Goal: Navigation & Orientation: Find specific page/section

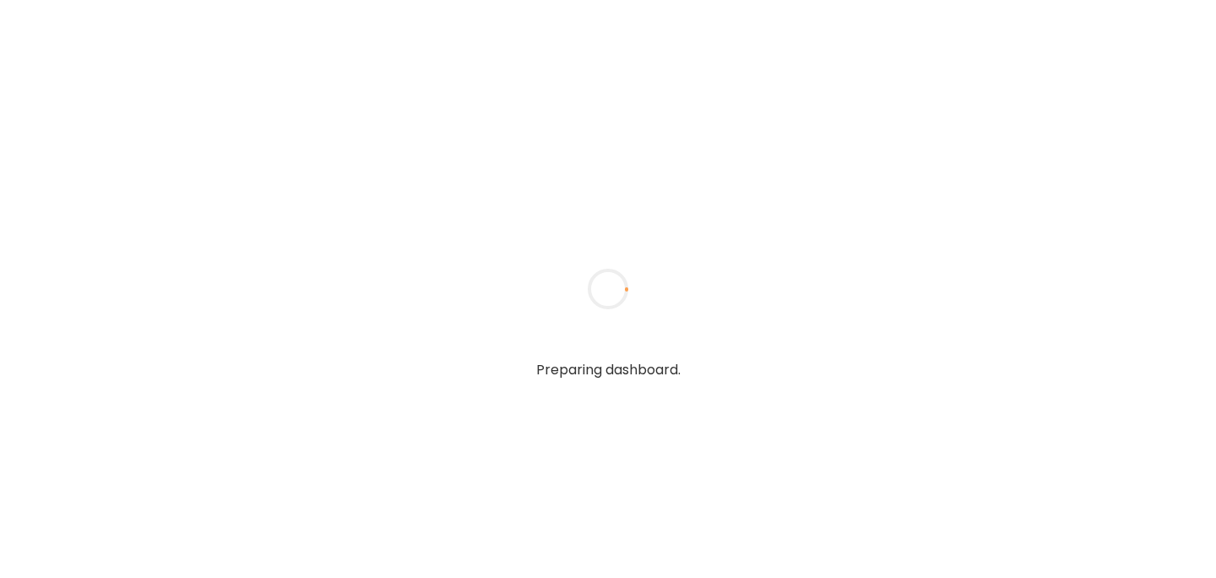
type input "******"
type input "**********"
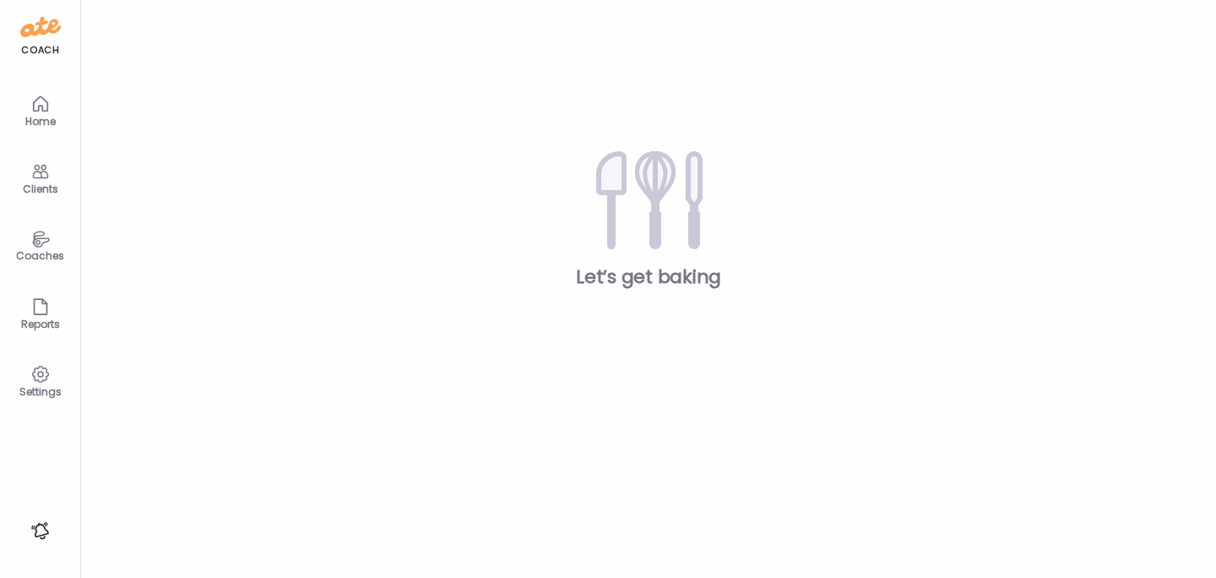
type input "**********"
click at [41, 183] on div "Clients" at bounding box center [40, 188] width 61 height 11
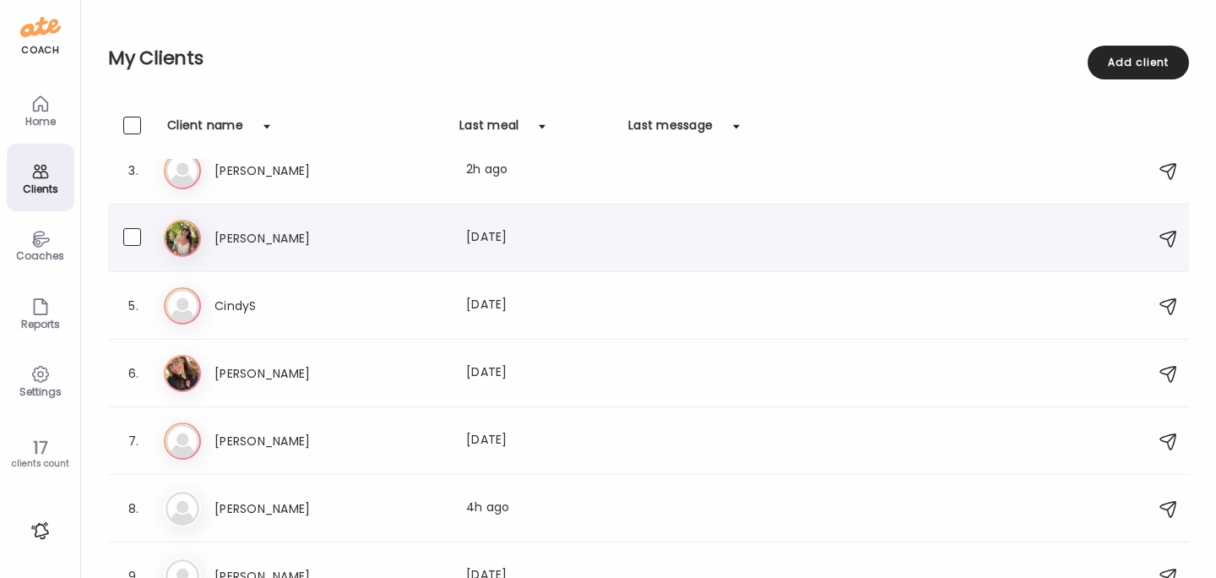
scroll to position [158, 0]
click at [231, 510] on h3 "[PERSON_NAME]" at bounding box center [289, 508] width 149 height 20
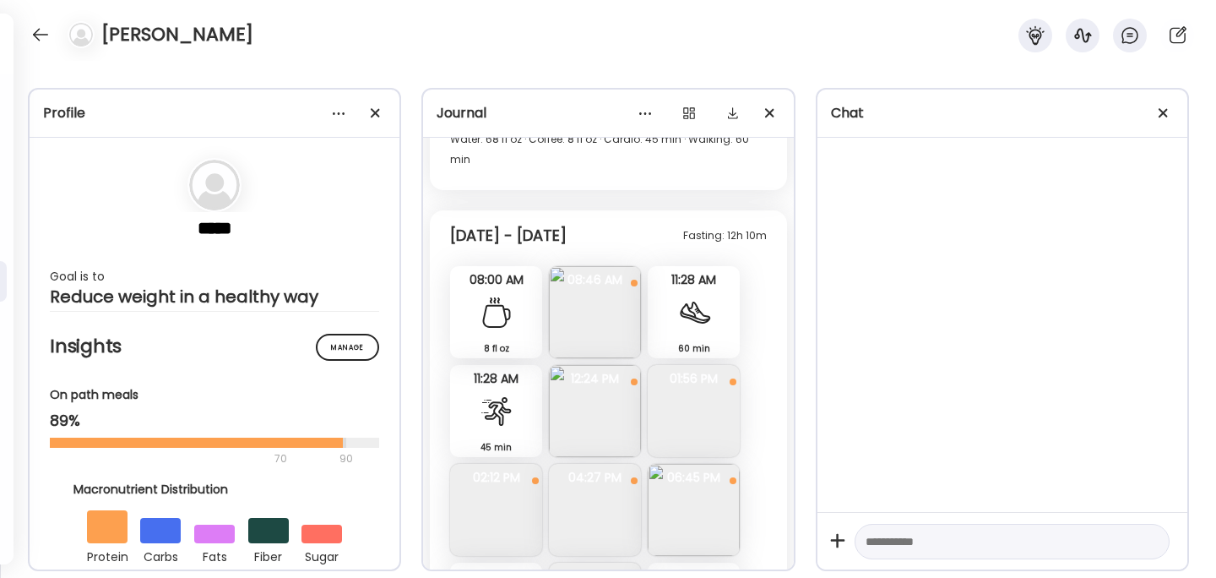
scroll to position [690, 0]
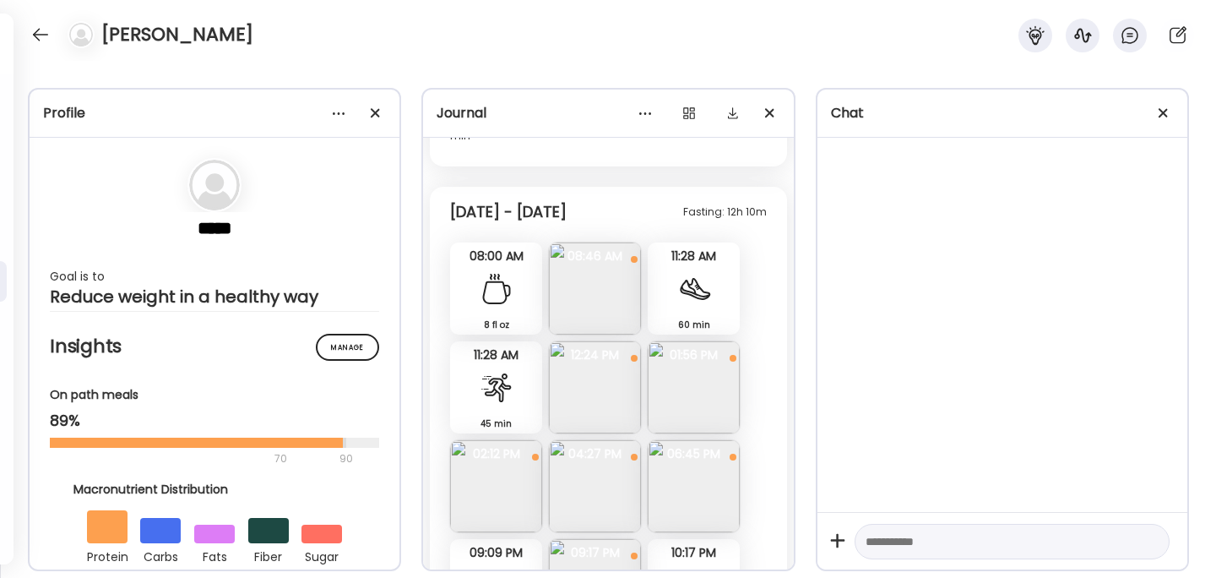
click at [592, 371] on img at bounding box center [595, 387] width 92 height 92
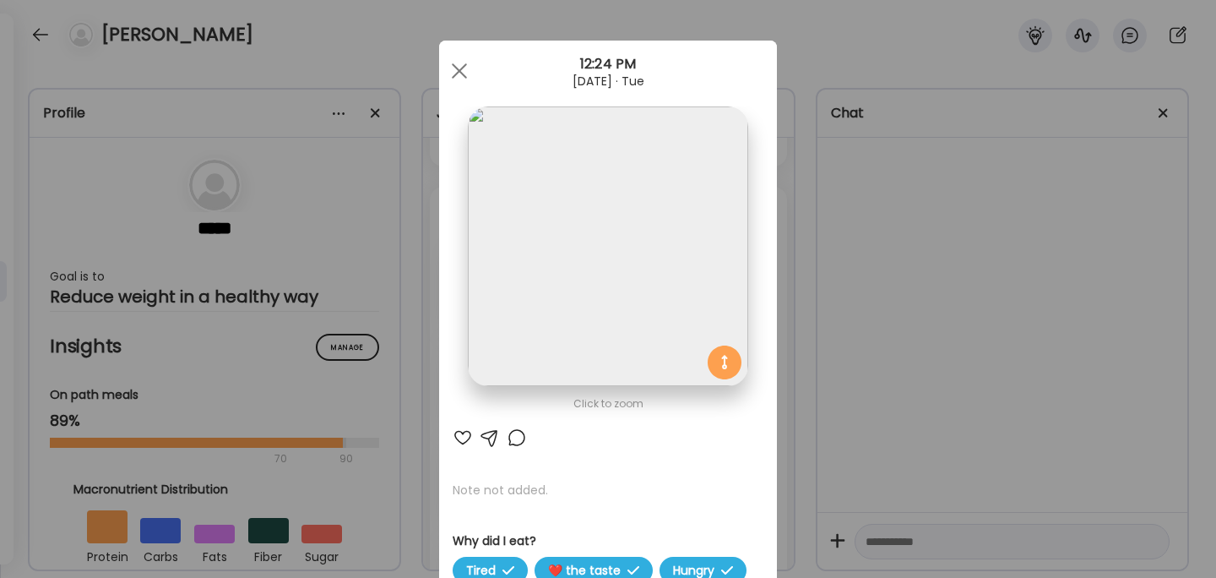
click at [879, 361] on div "Ate Coach Dashboard Wahoo! It’s official Take a moment to set up your Coach Pro…" at bounding box center [608, 289] width 1216 height 578
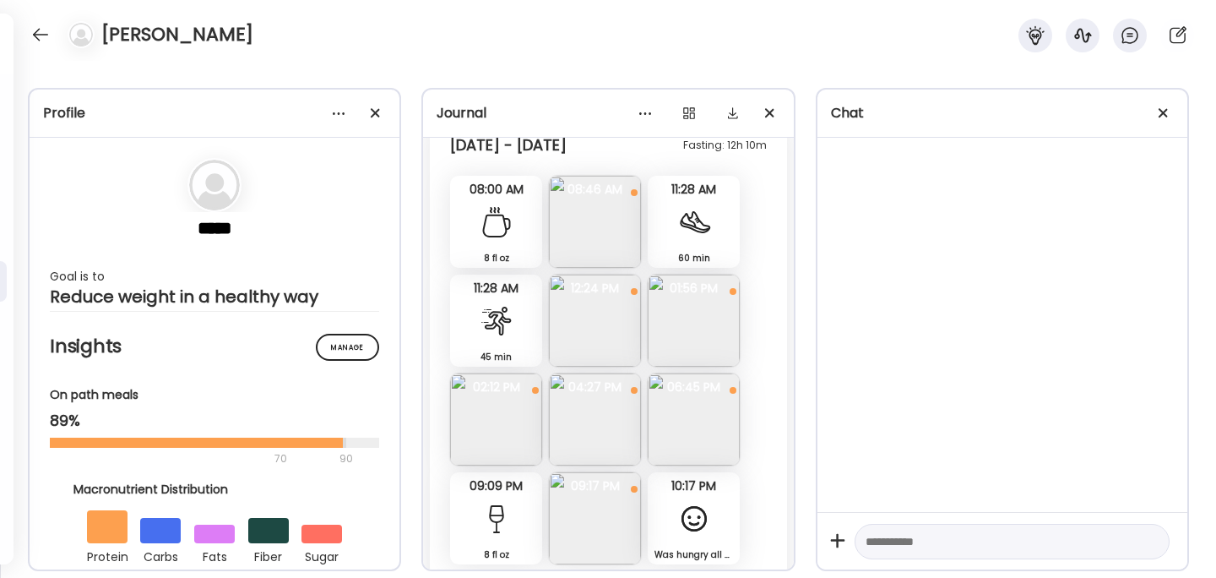
scroll to position [758, 0]
click at [705, 322] on img at bounding box center [694, 320] width 92 height 92
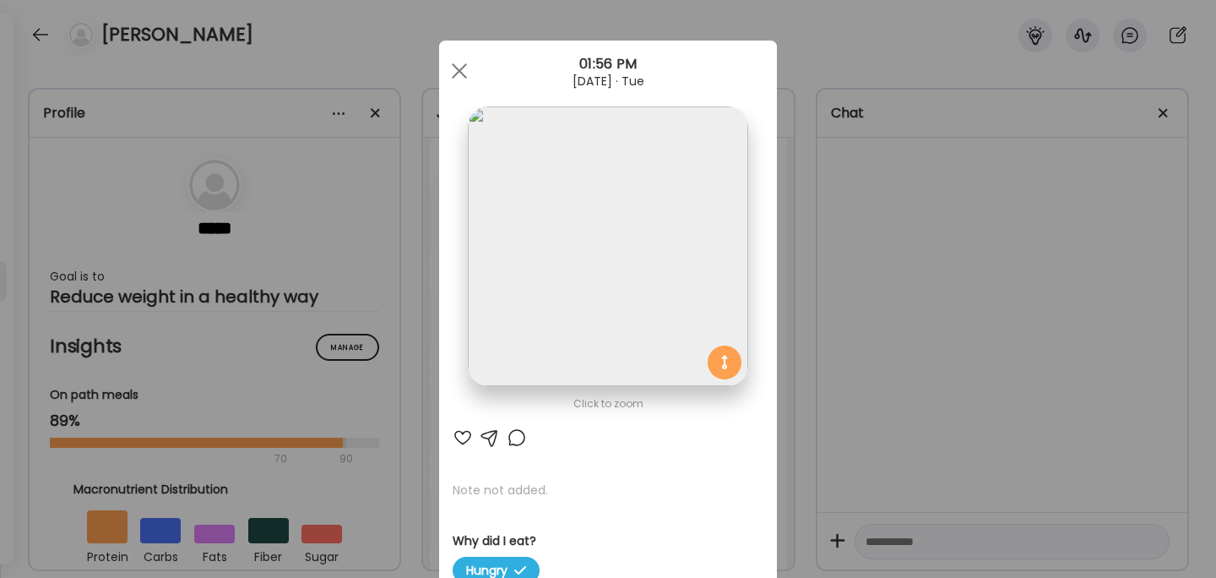
click at [799, 324] on div "Ate Coach Dashboard Wahoo! It’s official Take a moment to set up your Coach Pro…" at bounding box center [608, 289] width 1216 height 578
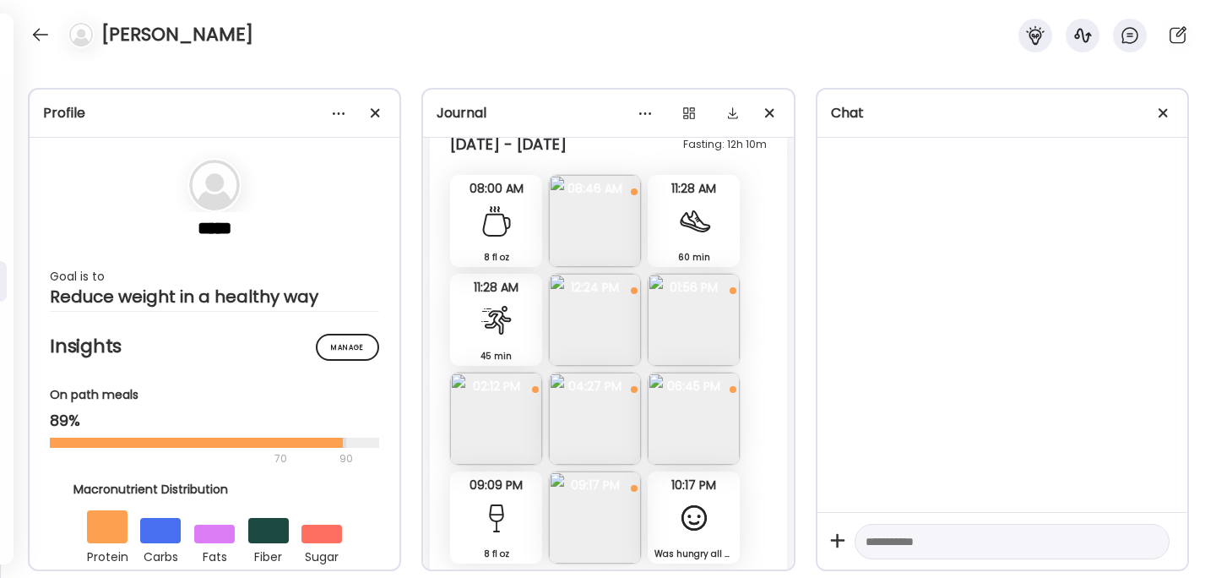
click at [578, 398] on img at bounding box center [595, 419] width 92 height 92
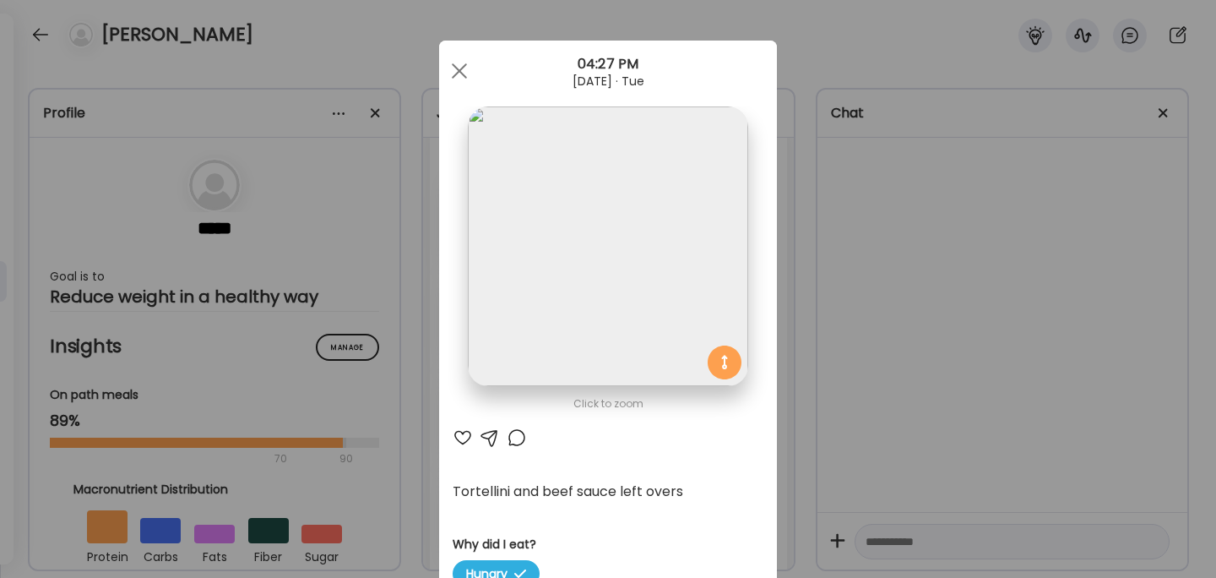
click at [870, 330] on div "Ate Coach Dashboard Wahoo! It’s official Take a moment to set up your Coach Pro…" at bounding box center [608, 289] width 1216 height 578
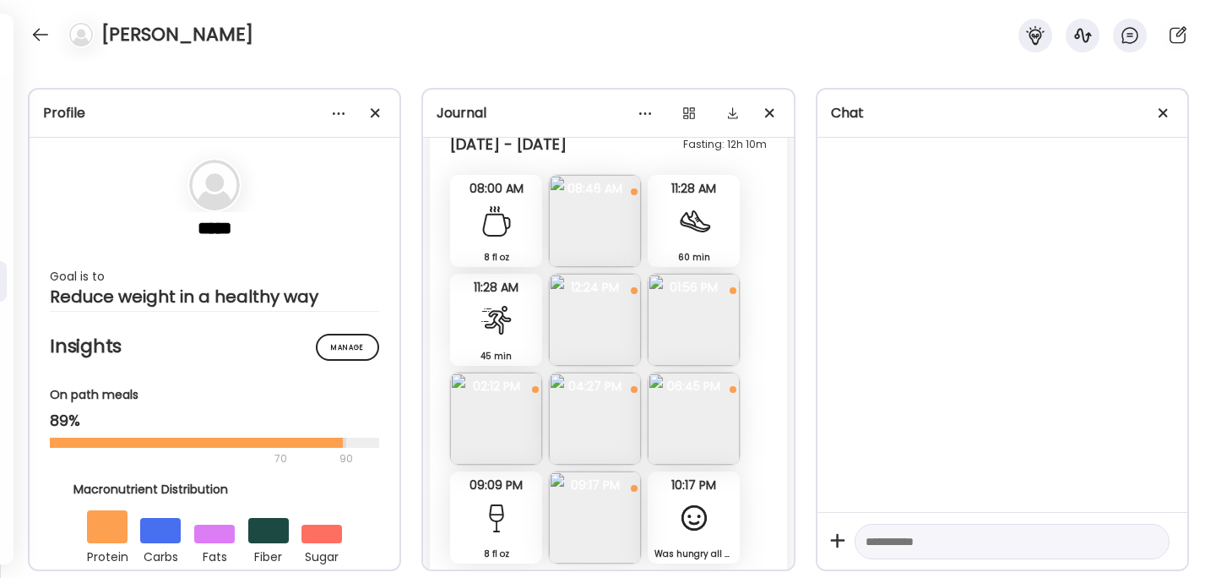
click at [584, 500] on img at bounding box center [595, 517] width 92 height 92
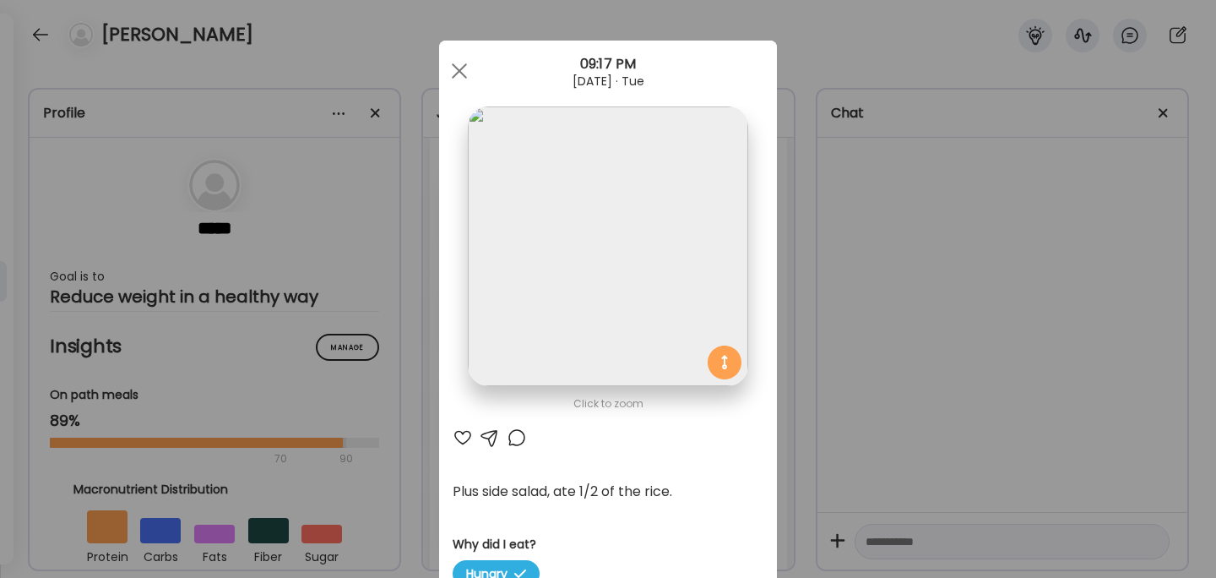
click at [864, 399] on div "Ate Coach Dashboard Wahoo! It’s official Take a moment to set up your Coach Pro…" at bounding box center [608, 289] width 1216 height 578
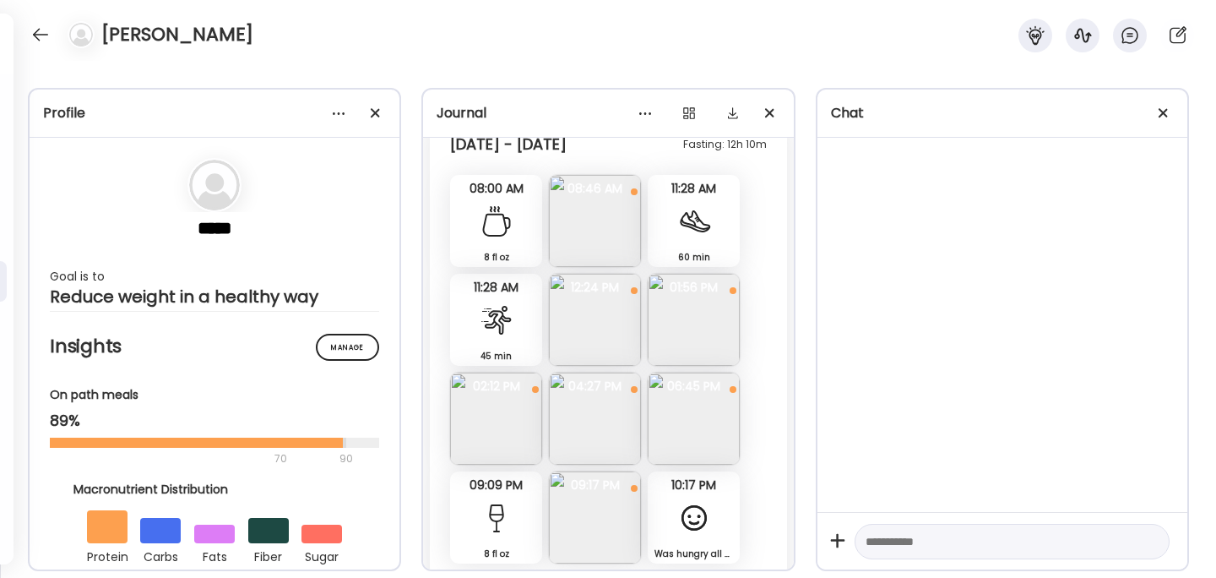
click at [515, 398] on img at bounding box center [496, 419] width 92 height 92
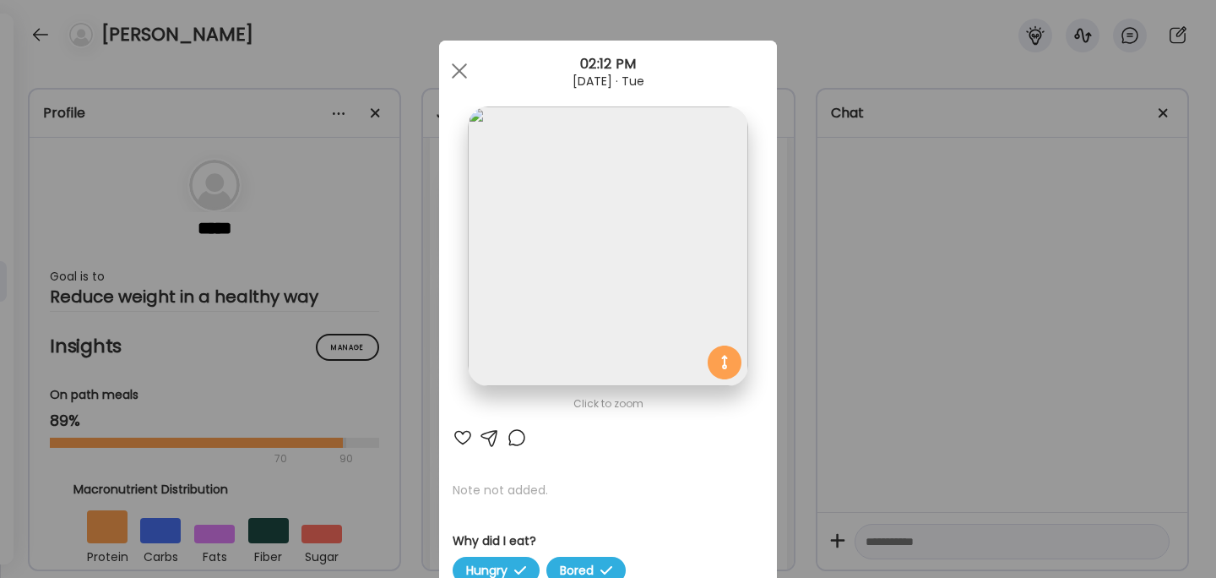
click at [865, 347] on div "Ate Coach Dashboard Wahoo! It’s official Take a moment to set up your Coach Pro…" at bounding box center [608, 289] width 1216 height 578
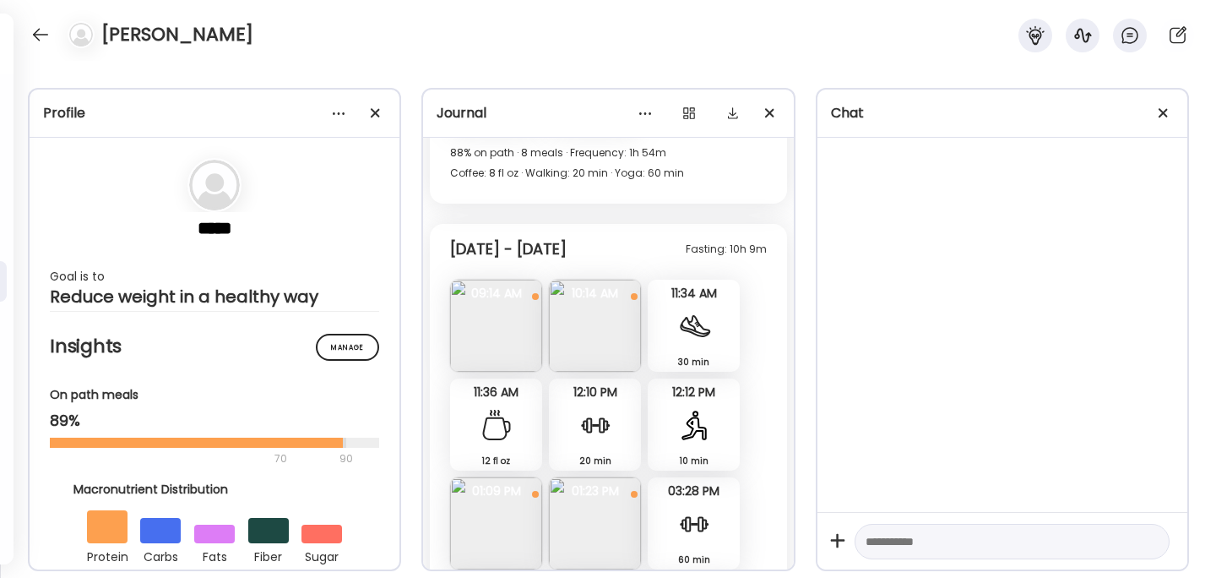
scroll to position [1759, 0]
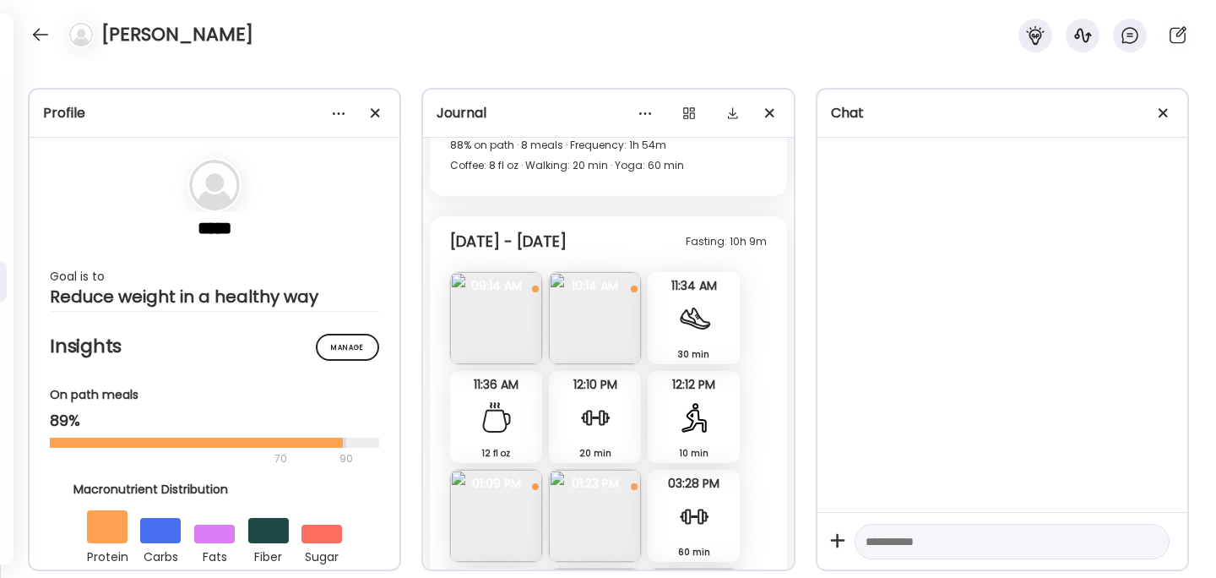
click at [495, 470] on img at bounding box center [496, 516] width 92 height 92
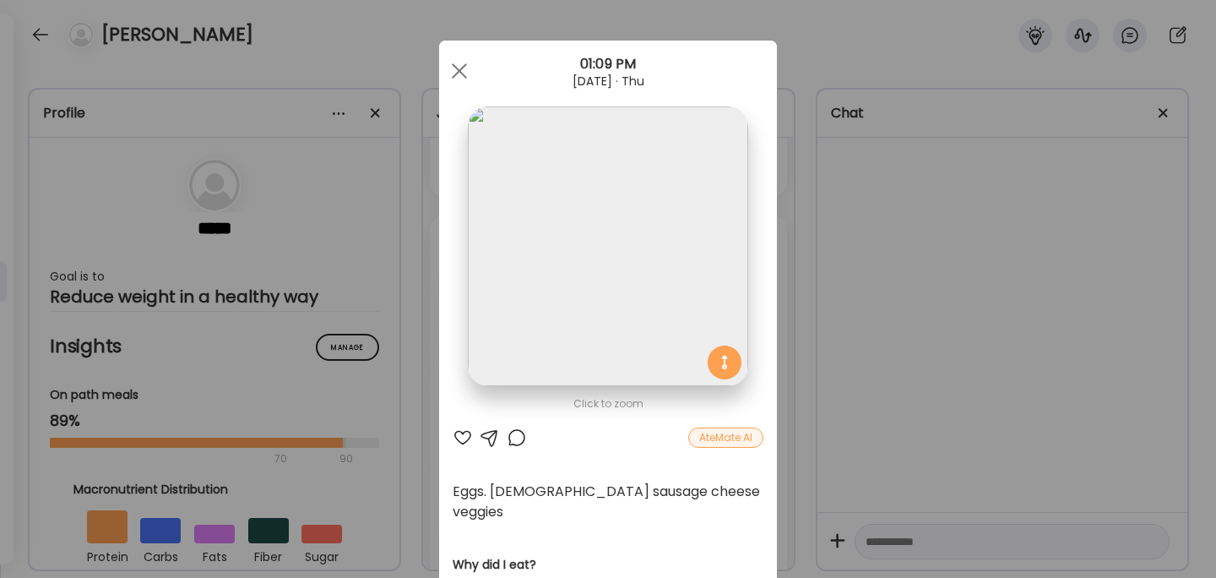
click at [897, 351] on div "Ate Coach Dashboard Wahoo! It’s official Take a moment to set up your Coach Pro…" at bounding box center [608, 289] width 1216 height 578
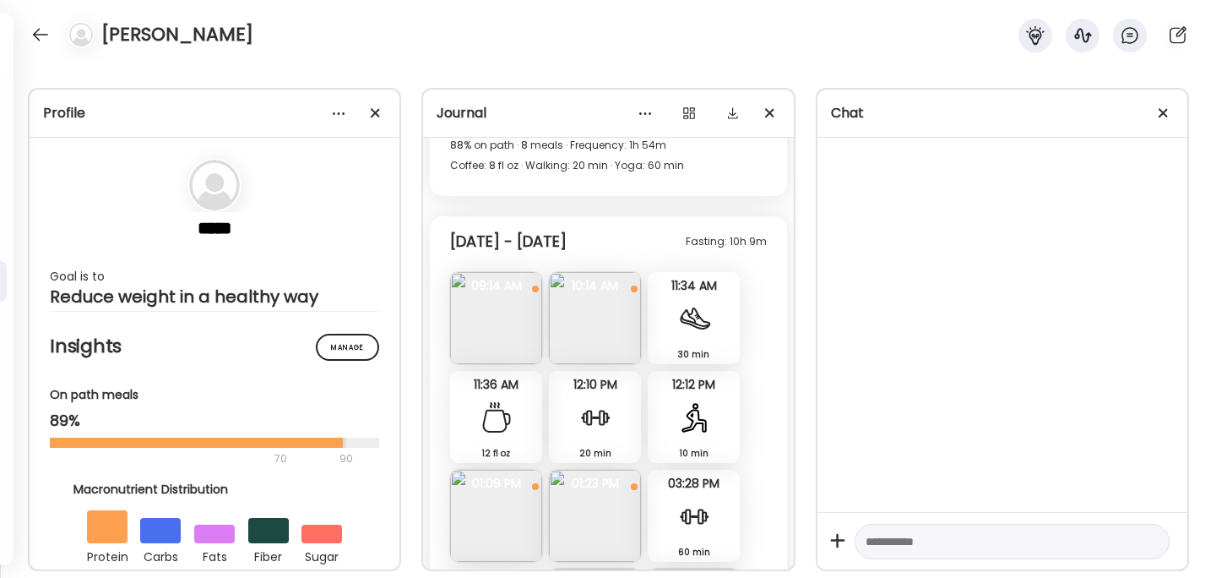
click at [594, 481] on img at bounding box center [595, 516] width 92 height 92
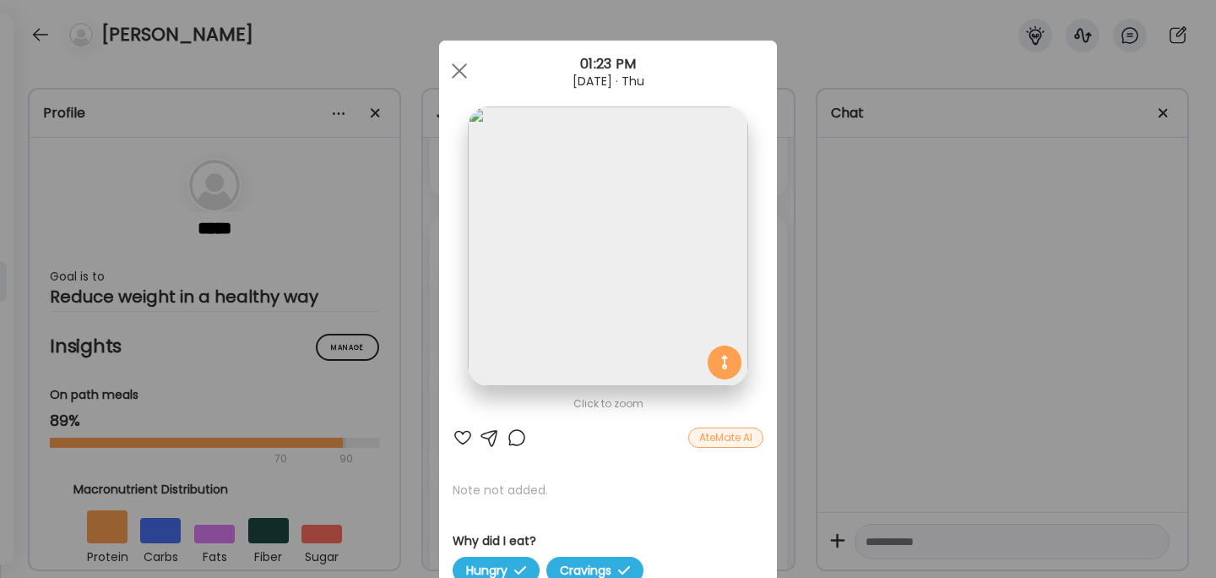
click at [880, 338] on div "Ate Coach Dashboard Wahoo! It’s official Take a moment to set up your Coach Pro…" at bounding box center [608, 289] width 1216 height 578
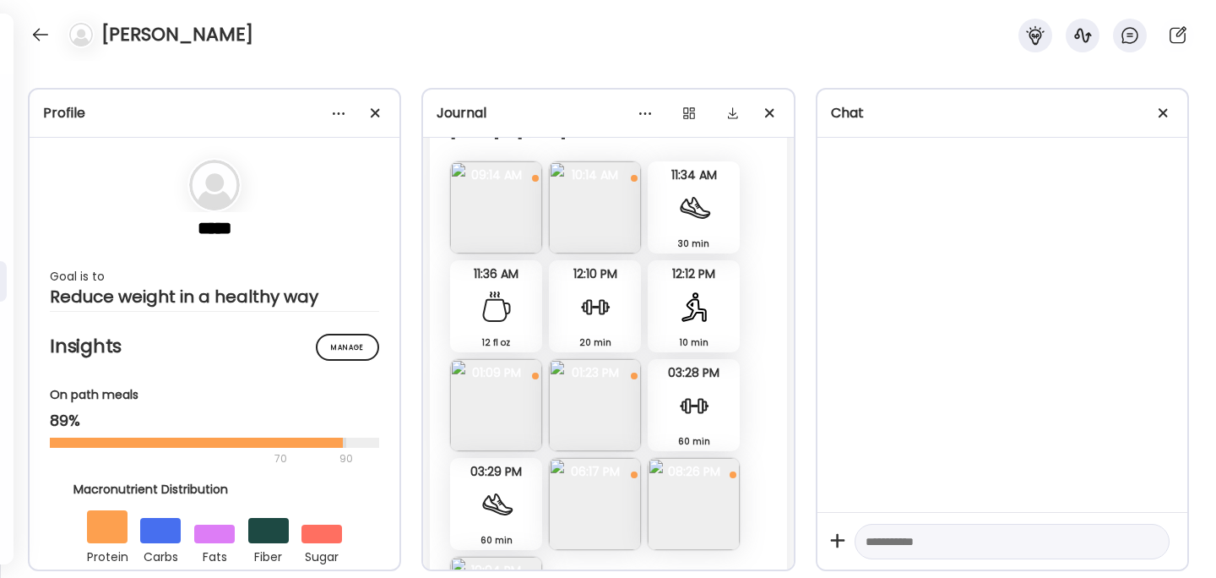
scroll to position [1893, 0]
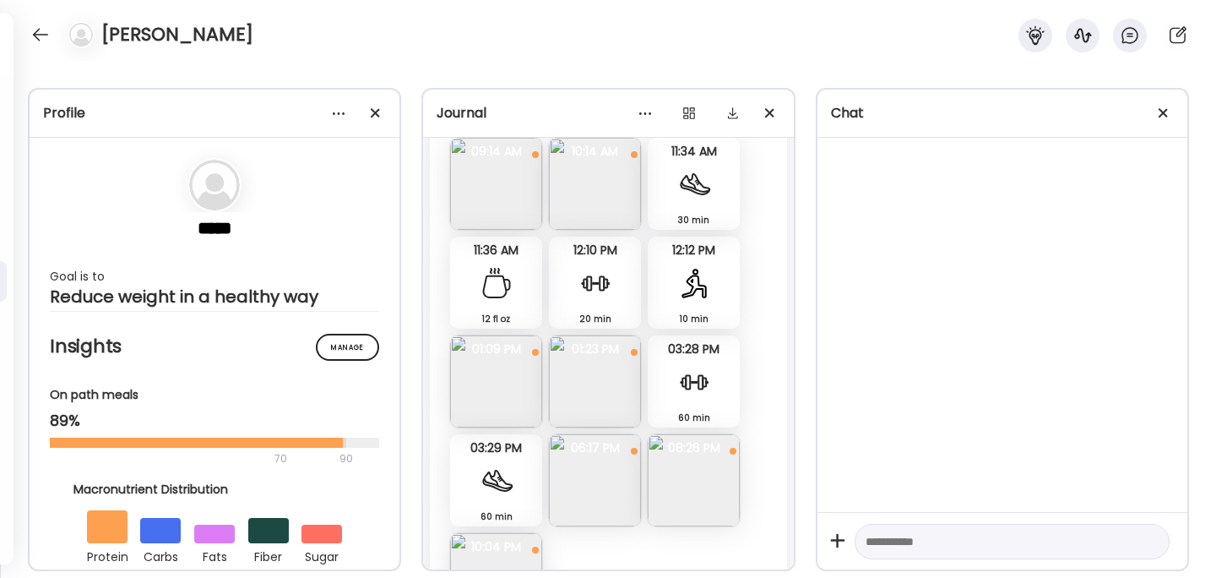
click at [609, 438] on img at bounding box center [595, 480] width 92 height 92
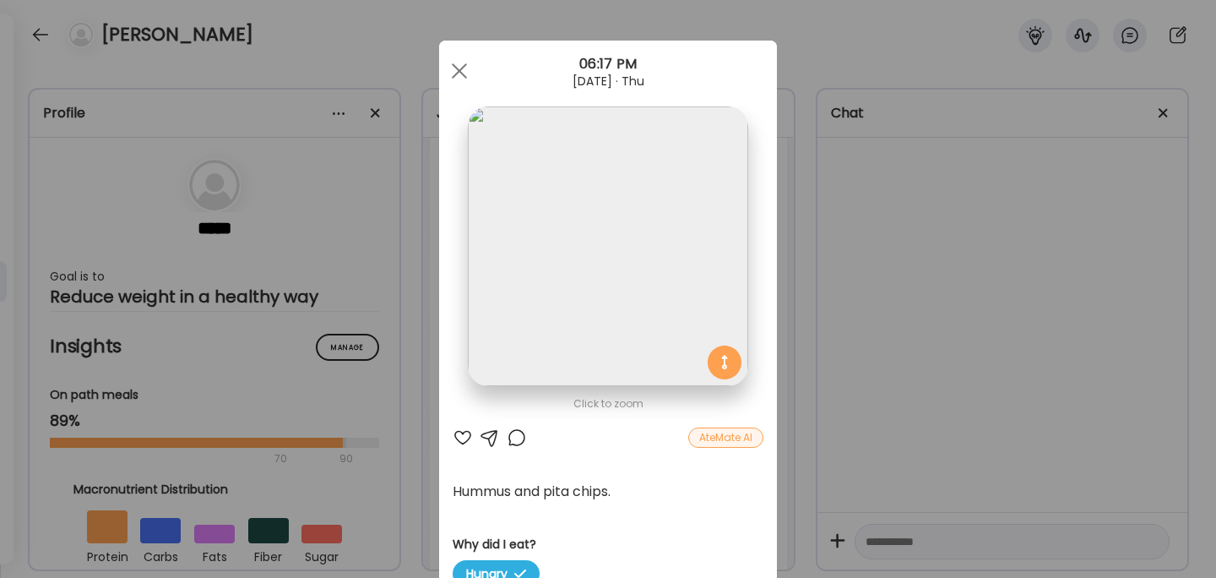
click at [882, 344] on div "Ate Coach Dashboard Wahoo! It’s official Take a moment to set up your Coach Pro…" at bounding box center [608, 289] width 1216 height 578
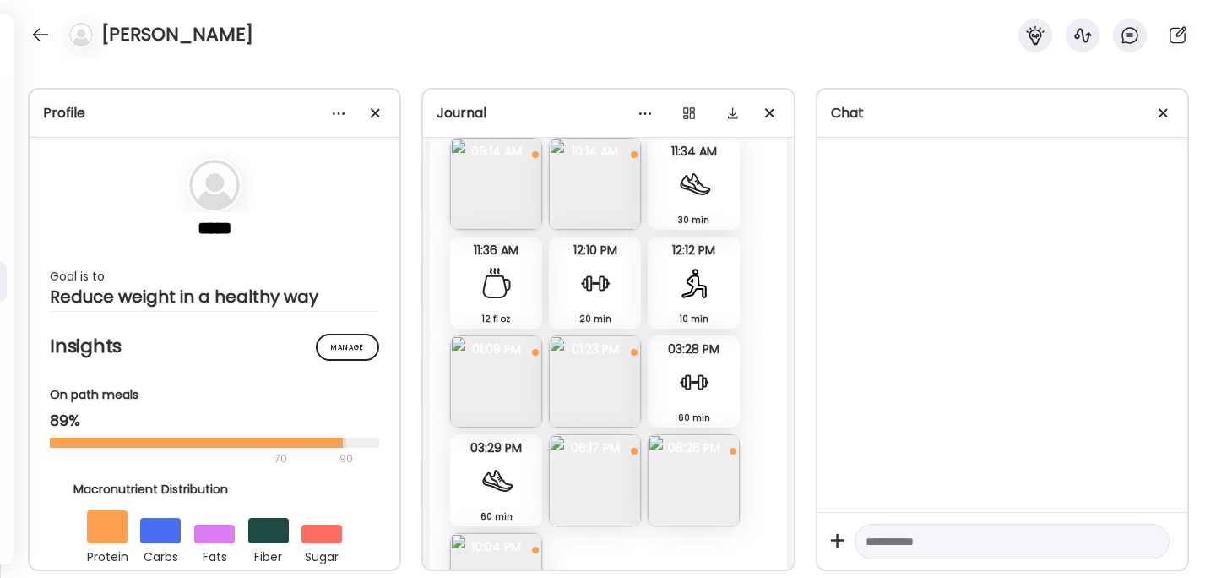
click at [709, 434] on img at bounding box center [694, 480] width 92 height 92
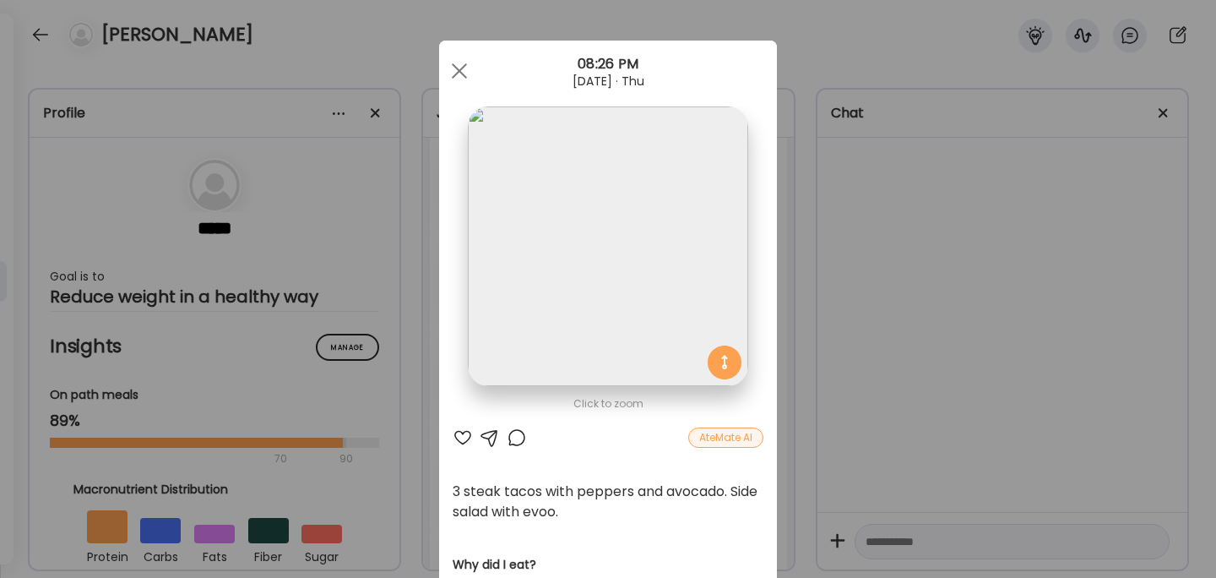
click at [884, 378] on div "Ate Coach Dashboard Wahoo! It’s official Take a moment to set up your Coach Pro…" at bounding box center [608, 289] width 1216 height 578
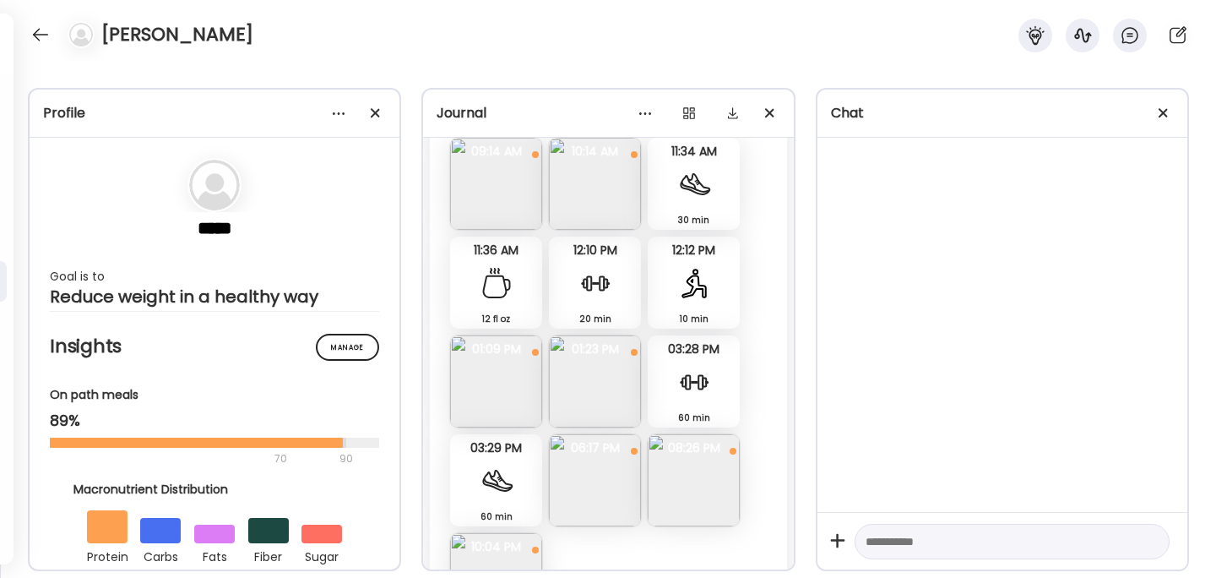
click at [492, 533] on img at bounding box center [496, 579] width 92 height 92
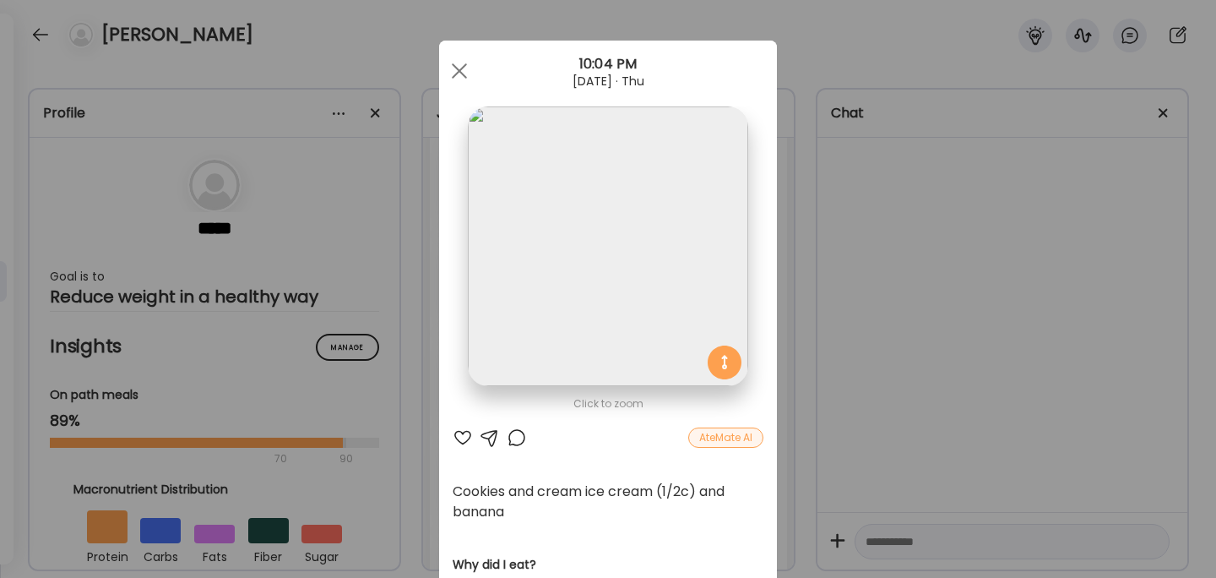
click at [928, 356] on div "Ate Coach Dashboard Wahoo! It’s official Take a moment to set up your Coach Pro…" at bounding box center [608, 289] width 1216 height 578
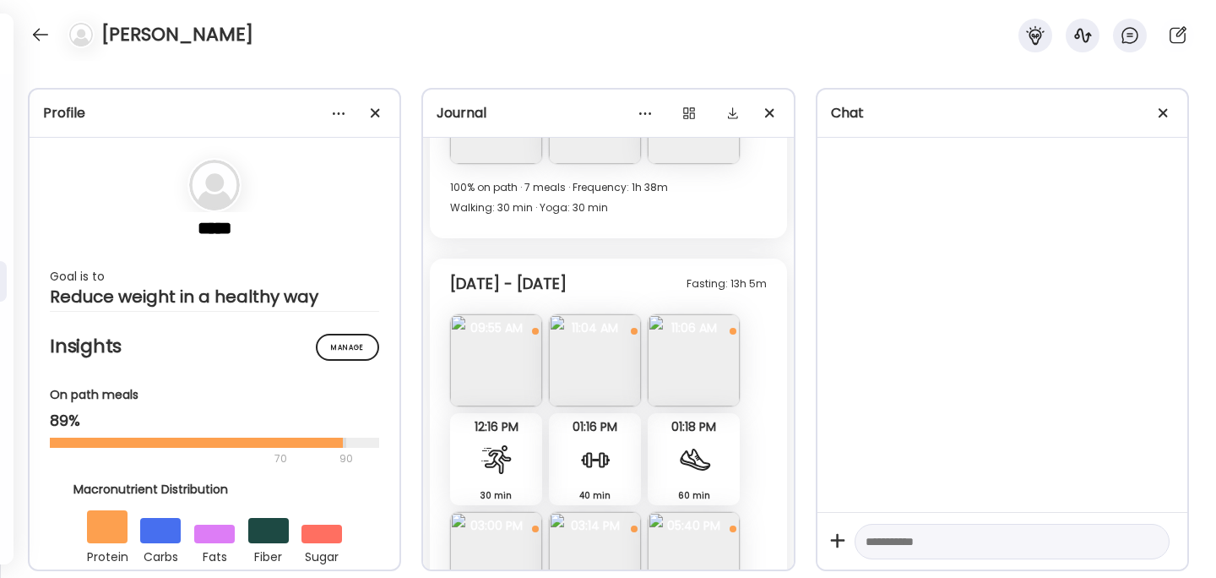
scroll to position [2817, 0]
click at [613, 336] on img at bounding box center [595, 358] width 92 height 92
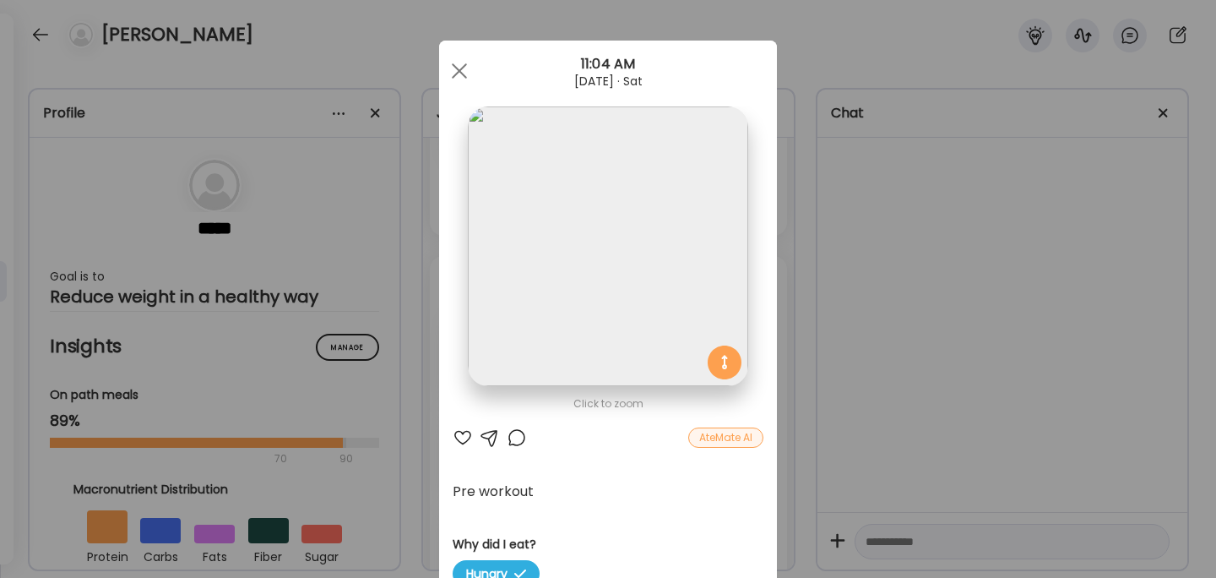
click at [923, 329] on div "Ate Coach Dashboard Wahoo! It’s official Take a moment to set up your Coach Pro…" at bounding box center [608, 289] width 1216 height 578
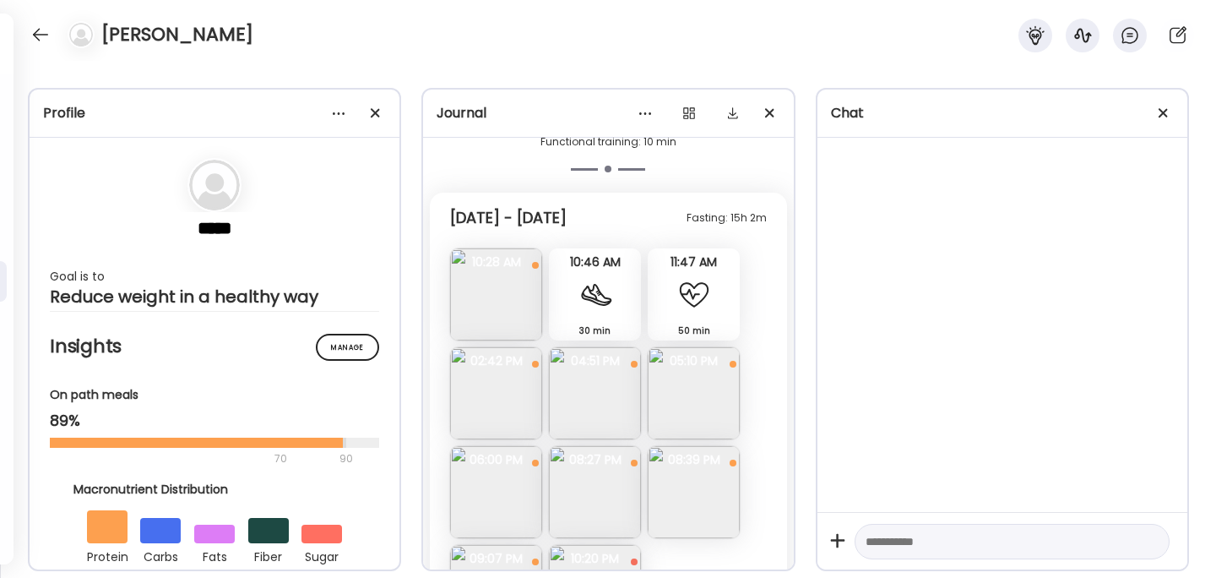
scroll to position [3587, 0]
click at [504, 257] on img at bounding box center [496, 292] width 92 height 92
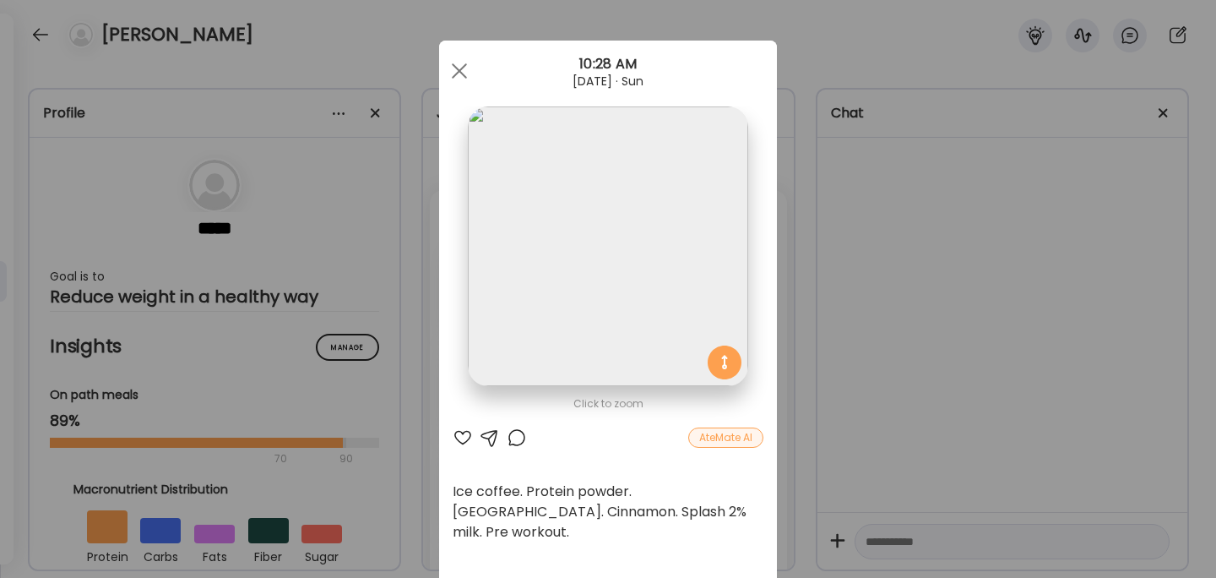
click at [984, 289] on div "Ate Coach Dashboard Wahoo! It’s official Take a moment to set up your Coach Pro…" at bounding box center [608, 289] width 1216 height 578
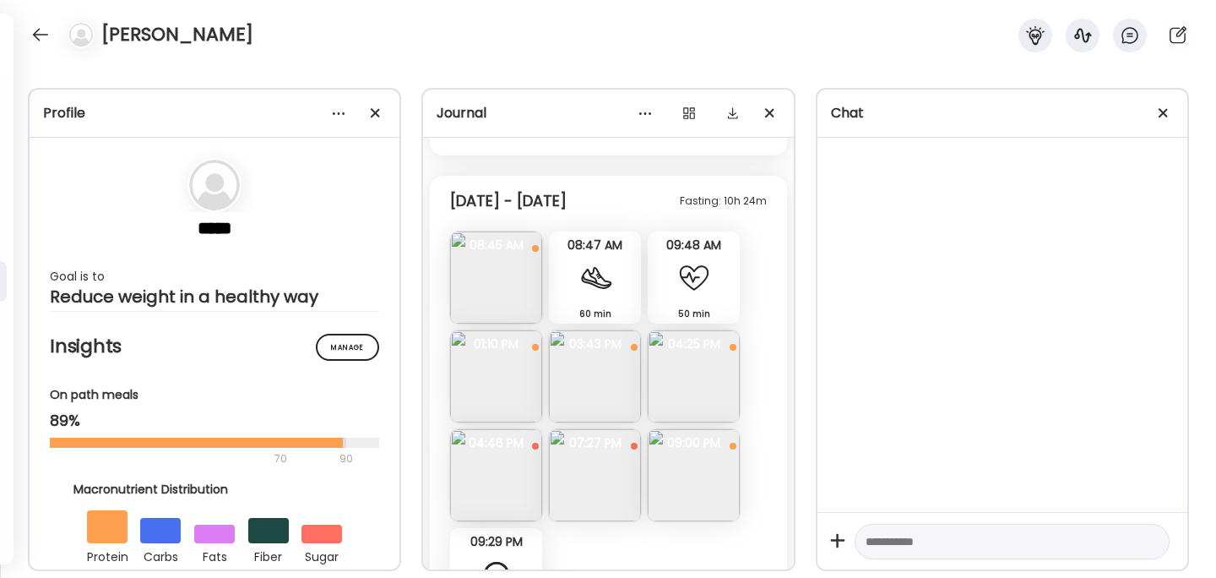
scroll to position [4151, 0]
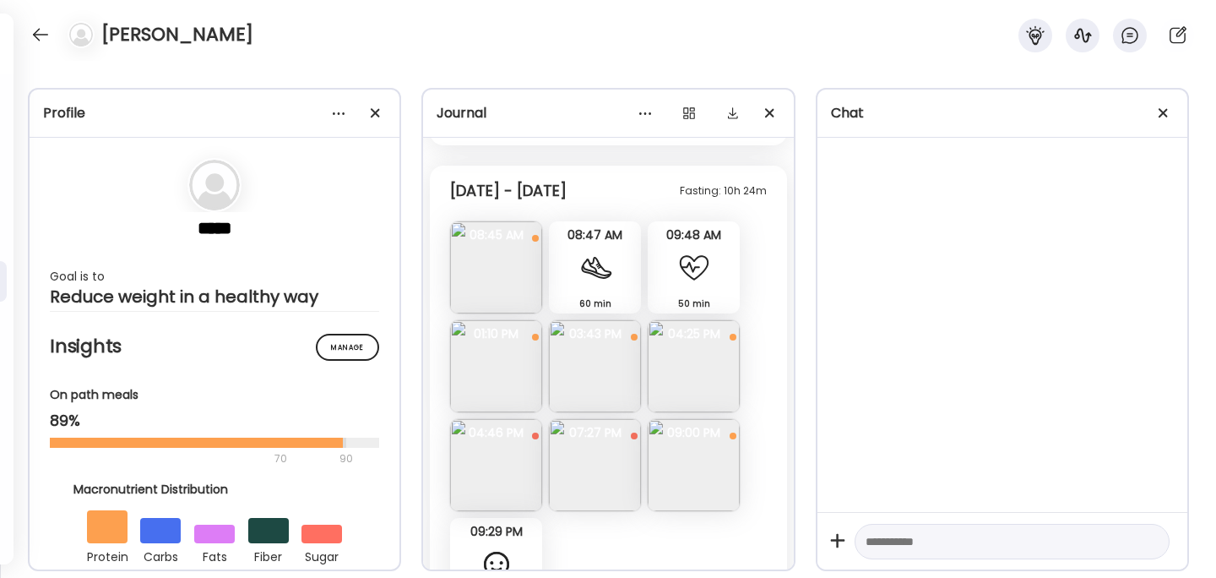
click at [616, 320] on img at bounding box center [595, 366] width 92 height 92
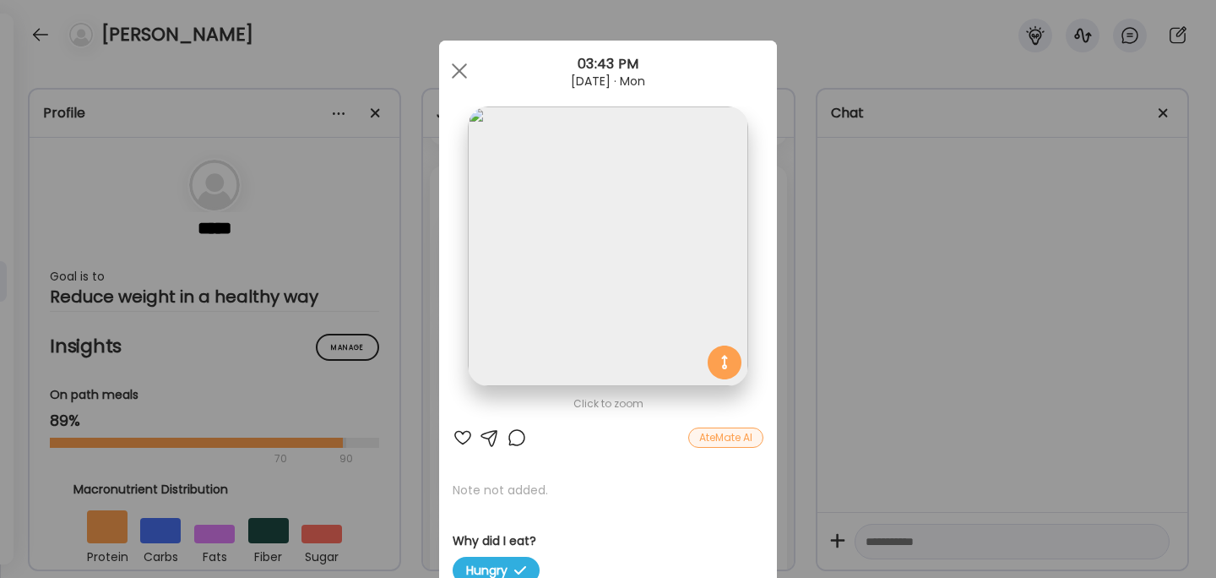
click at [840, 333] on div "Ate Coach Dashboard Wahoo! It’s official Take a moment to set up your Coach Pro…" at bounding box center [608, 289] width 1216 height 578
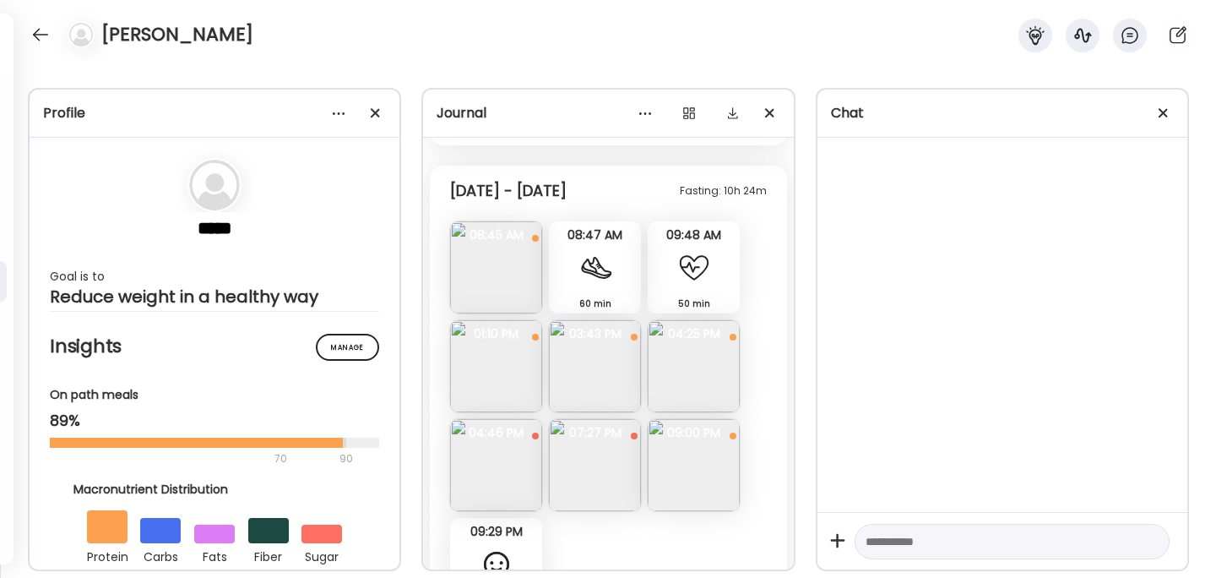
click at [712, 421] on img at bounding box center [694, 465] width 92 height 92
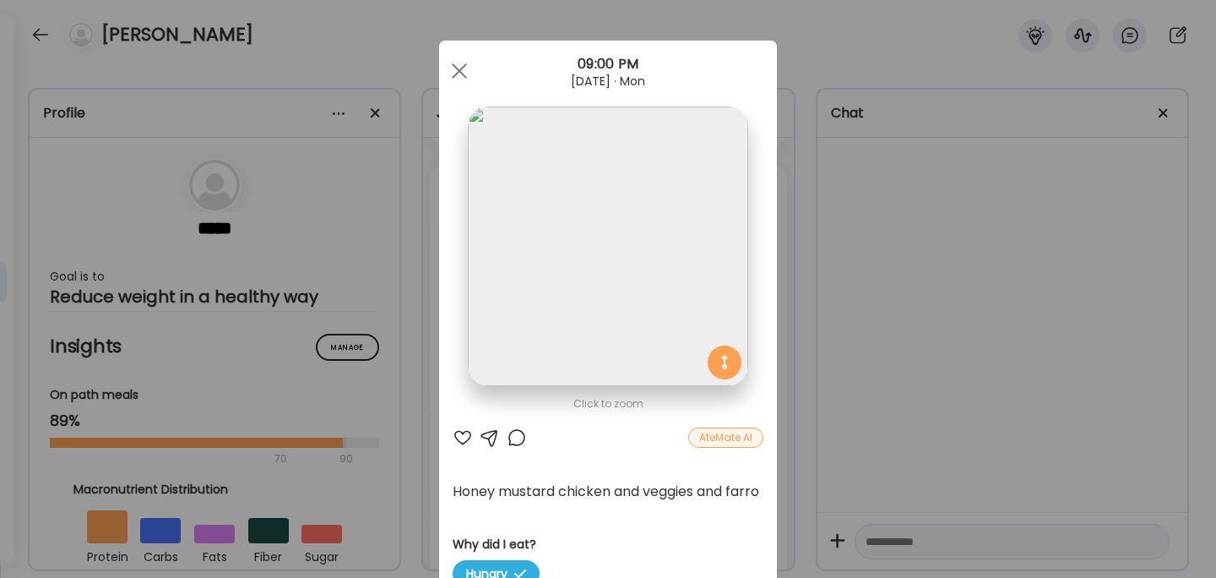
click at [904, 394] on div "Ate Coach Dashboard Wahoo! It’s official Take a moment to set up your Coach Pro…" at bounding box center [608, 289] width 1216 height 578
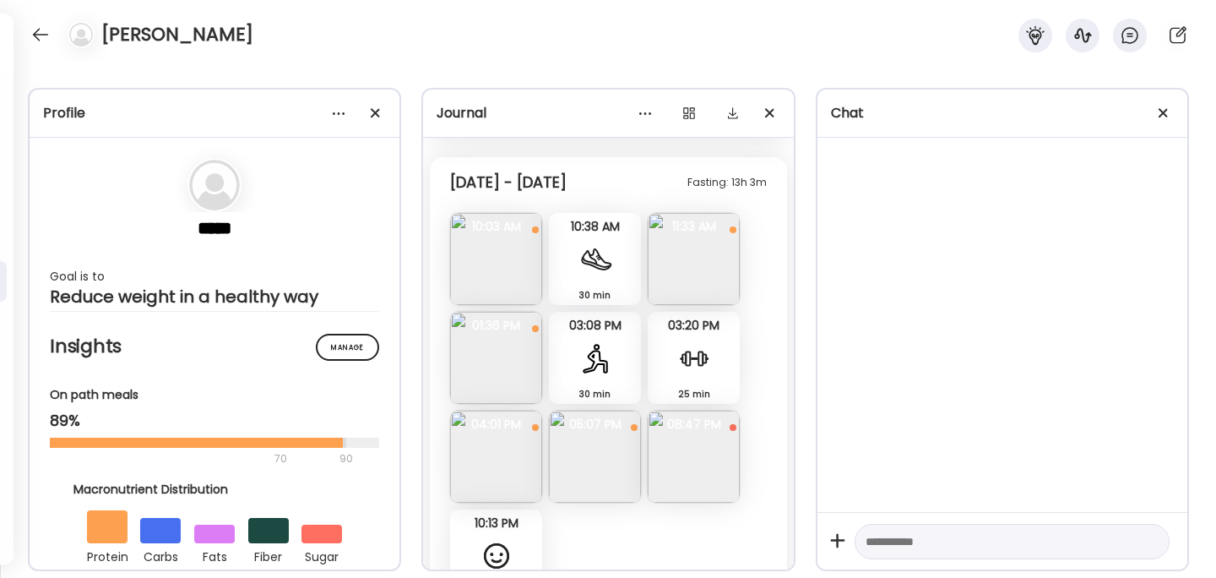
scroll to position [4699, 0]
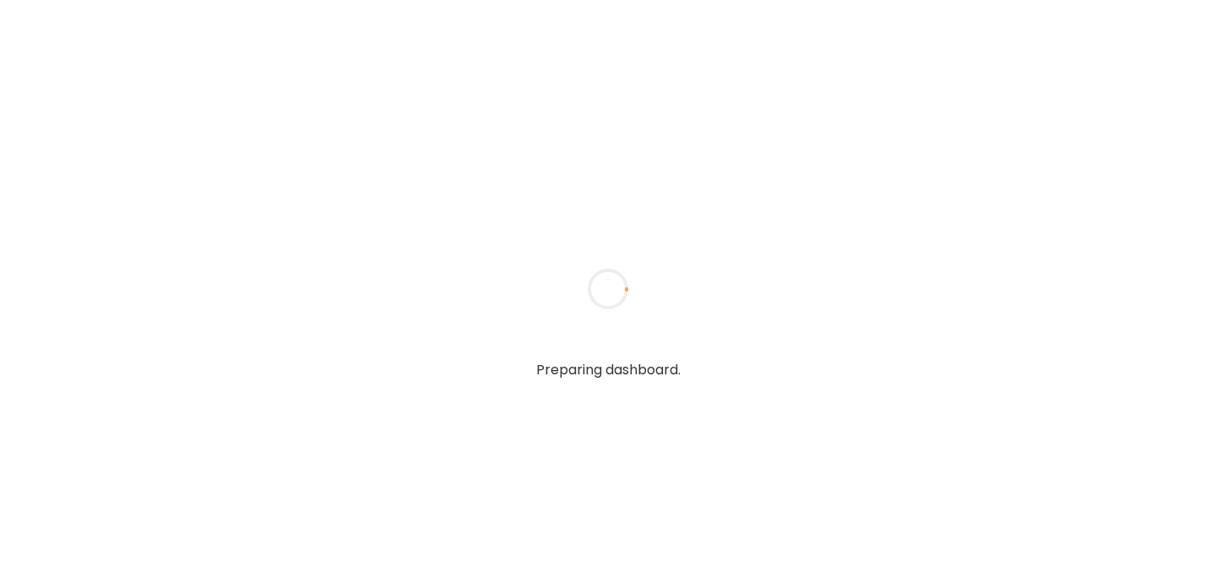
type input "******"
type input "**********"
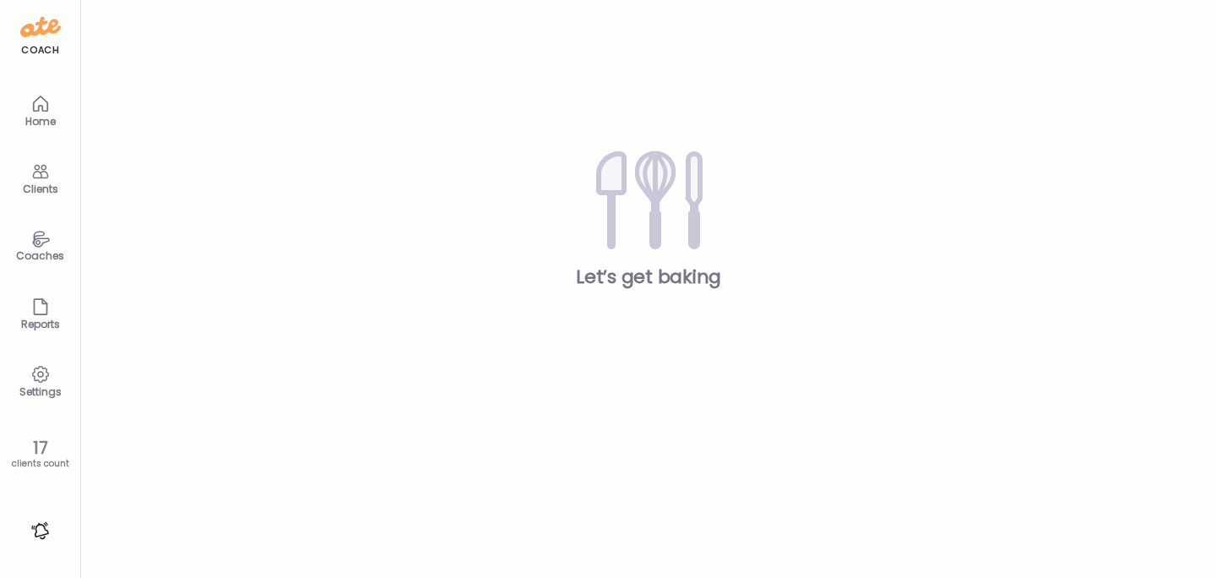
type input "**********"
click at [35, 170] on icon at bounding box center [40, 171] width 20 height 20
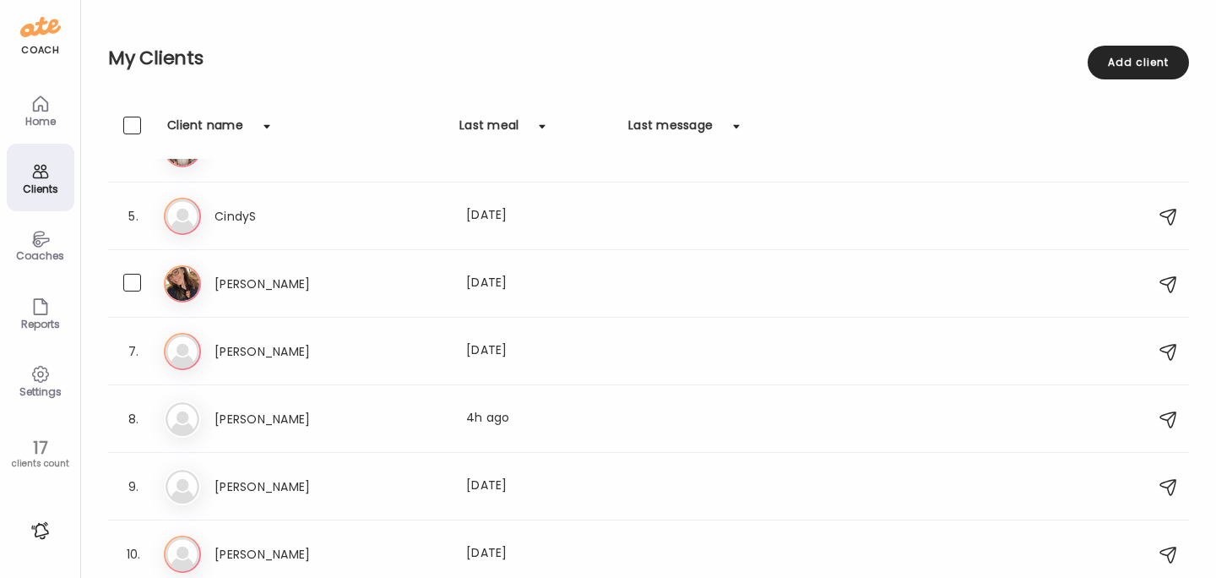
scroll to position [259, 0]
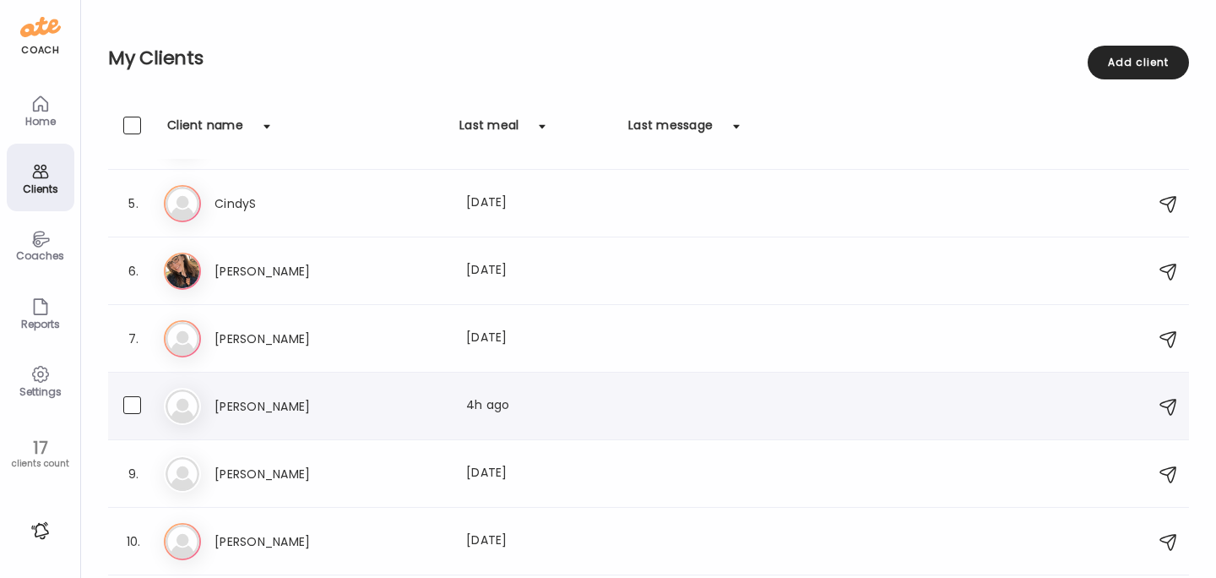
click at [252, 399] on h3 "[PERSON_NAME]" at bounding box center [289, 406] width 149 height 20
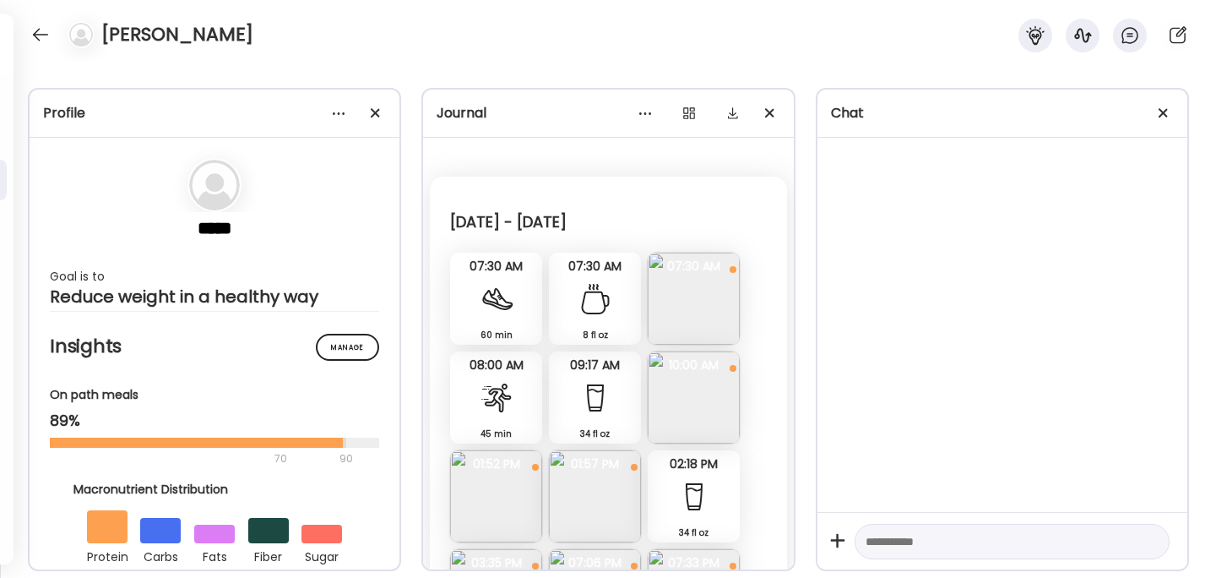
scroll to position [0, 0]
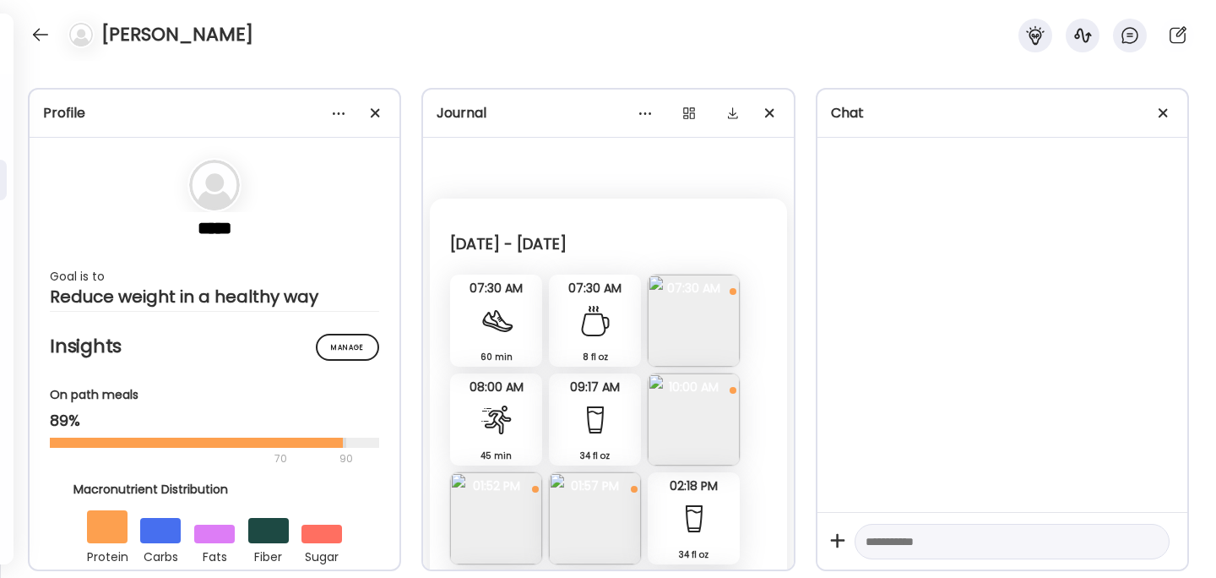
click at [692, 422] on img at bounding box center [694, 419] width 92 height 92
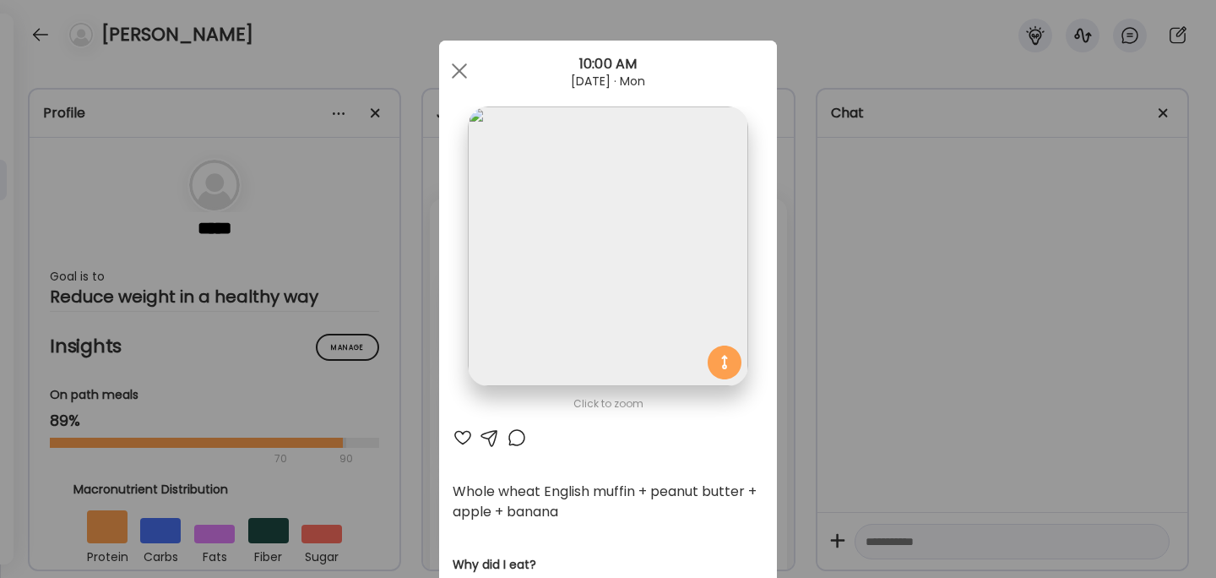
click at [846, 302] on div "Ate Coach Dashboard Wahoo! It’s official Take a moment to set up your Coach Pro…" at bounding box center [608, 289] width 1216 height 578
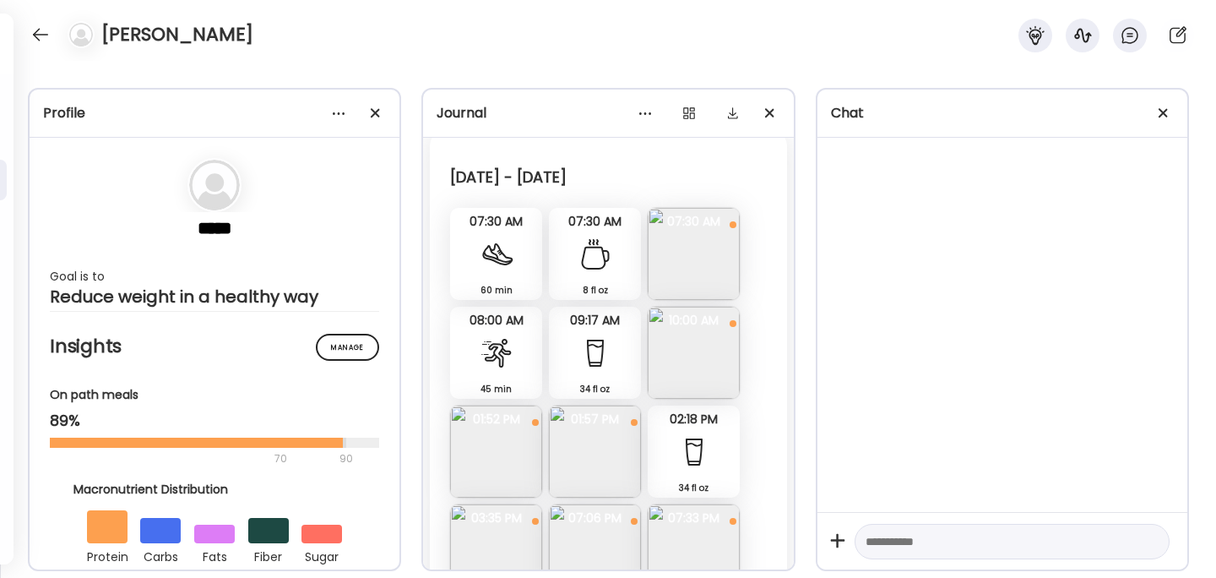
scroll to position [77, 0]
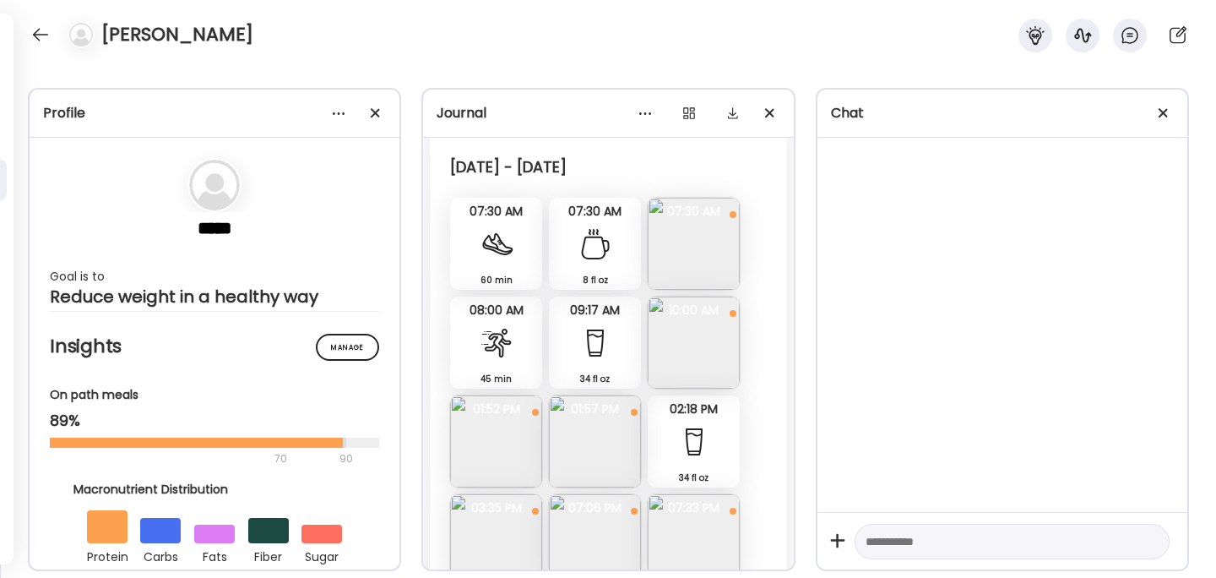
click at [505, 452] on img at bounding box center [496, 441] width 92 height 92
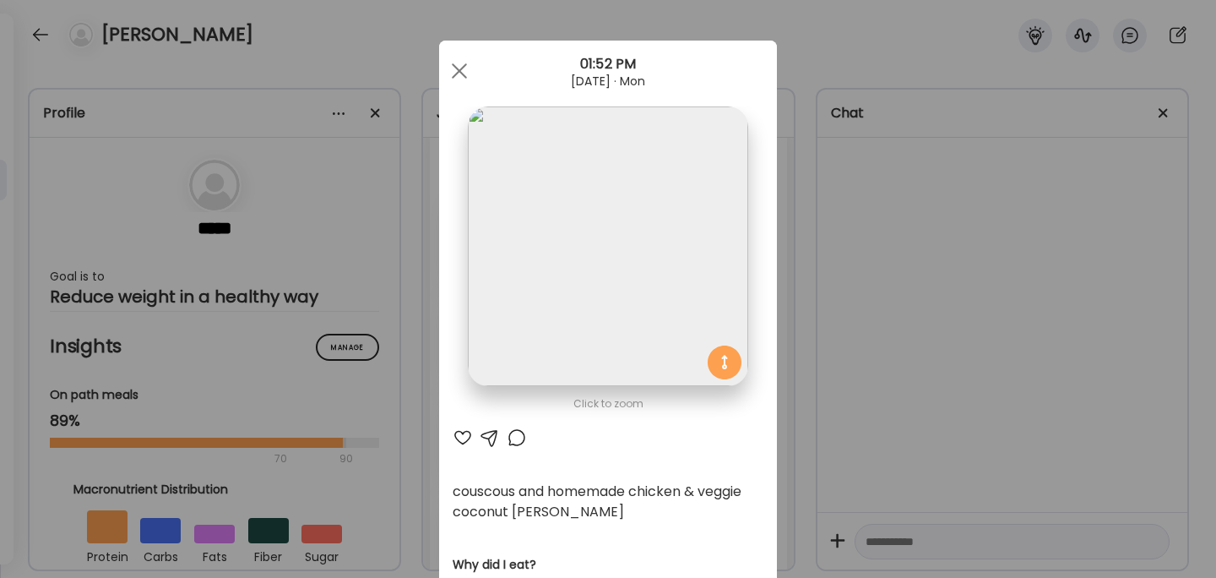
click at [907, 246] on div "Ate Coach Dashboard Wahoo! It’s official Take a moment to set up your Coach Pro…" at bounding box center [608, 289] width 1216 height 578
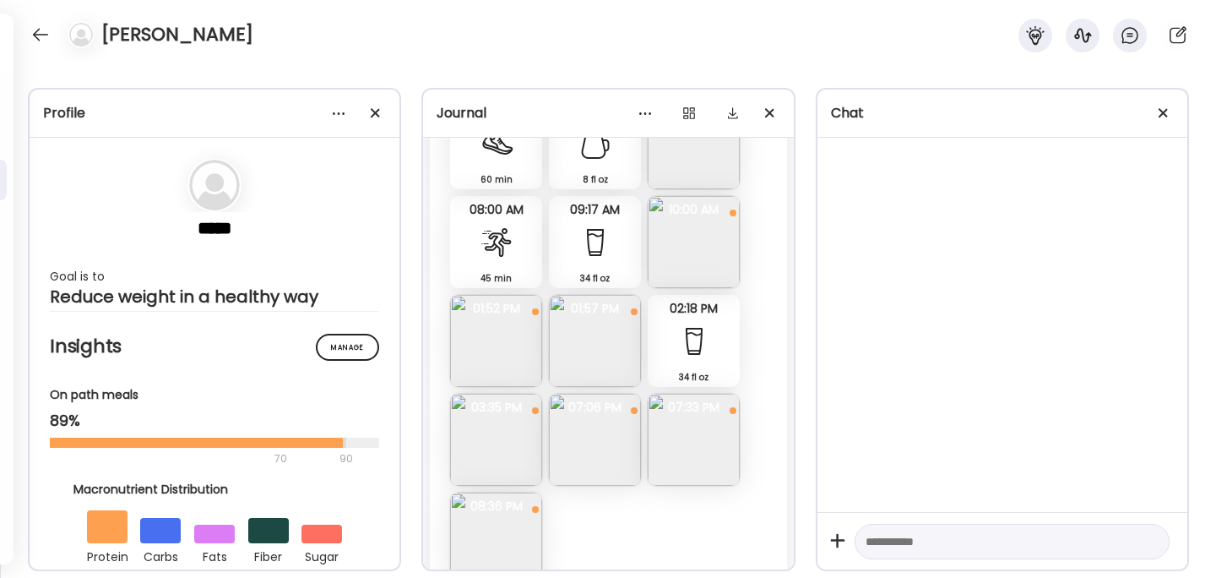
scroll to position [179, 0]
click at [611, 438] on img at bounding box center [595, 438] width 92 height 92
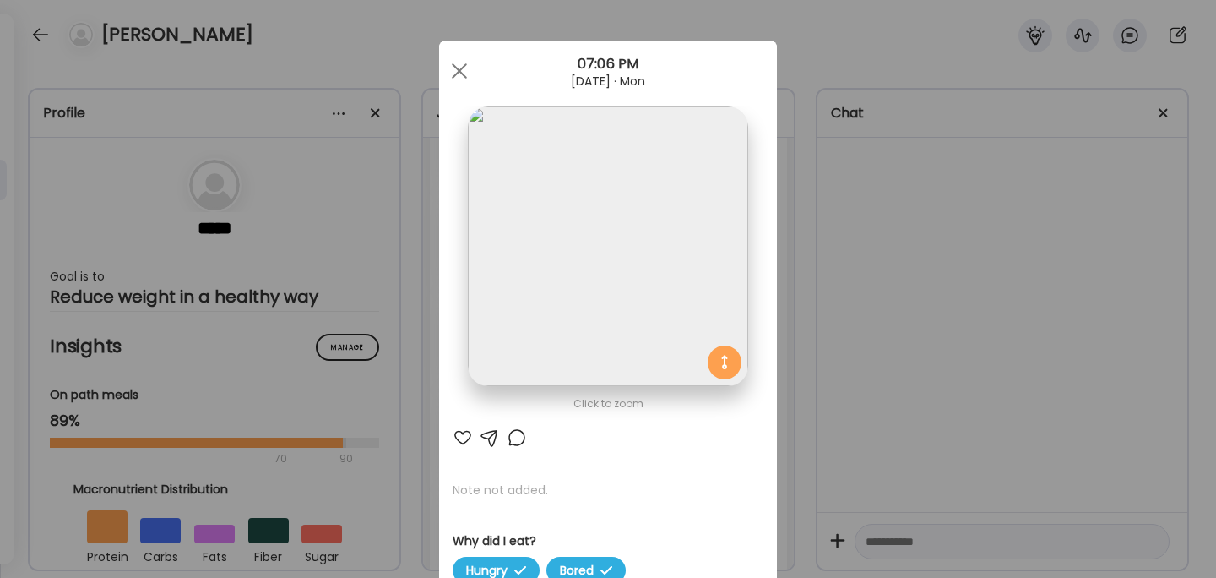
click at [874, 395] on div "Ate Coach Dashboard Wahoo! It’s official Take a moment to set up your Coach Pro…" at bounding box center [608, 289] width 1216 height 578
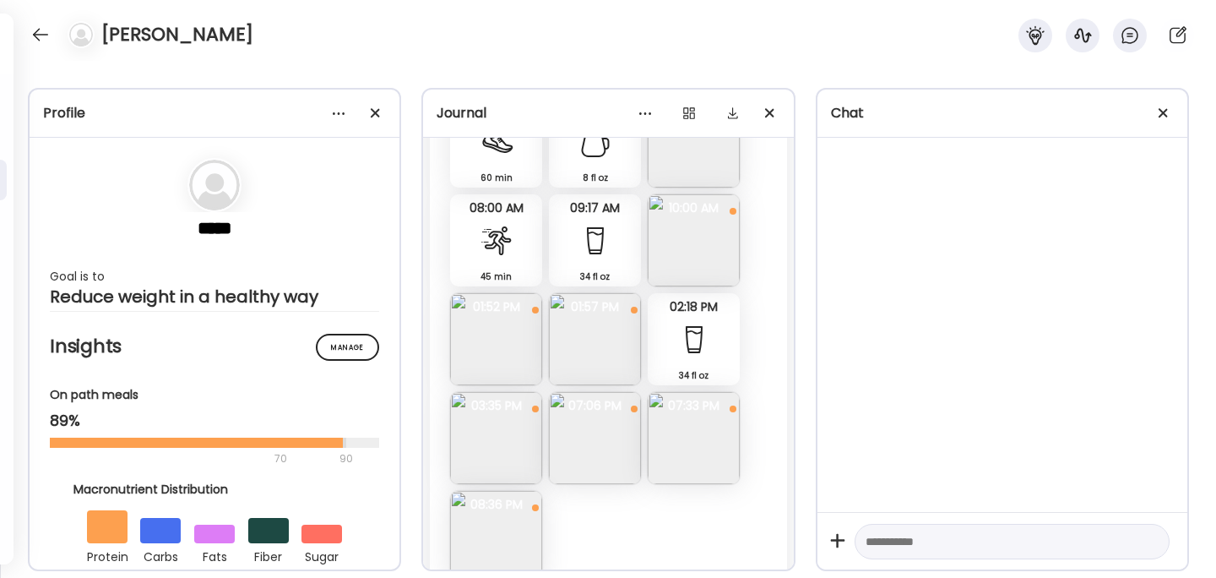
click at [720, 427] on img at bounding box center [694, 438] width 92 height 92
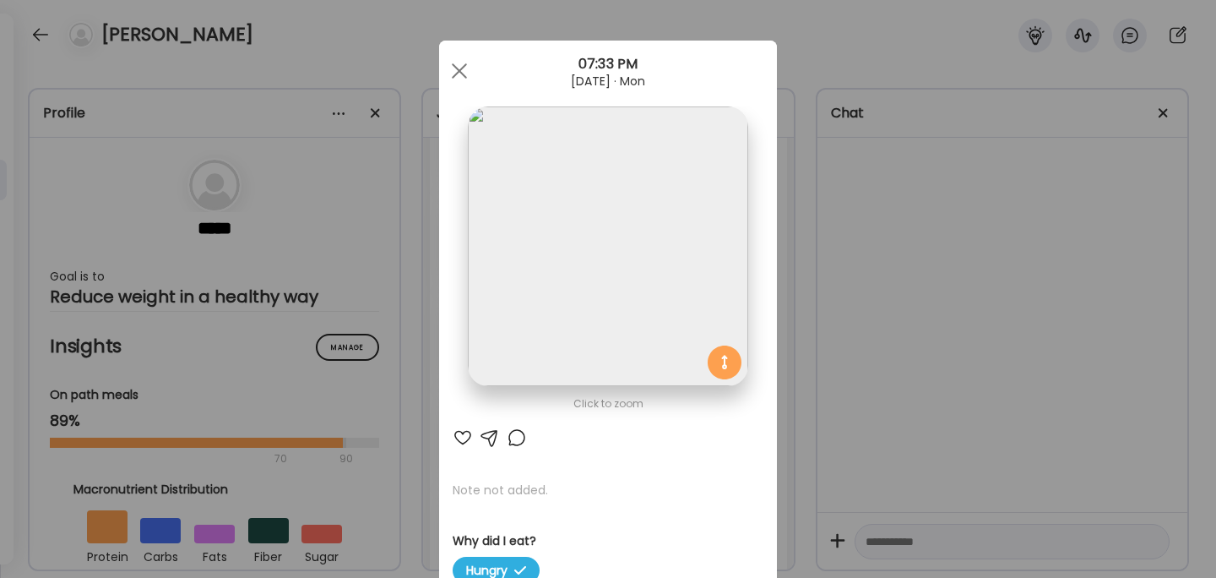
click at [872, 362] on div "Ate Coach Dashboard Wahoo! It’s official Take a moment to set up your Coach Pro…" at bounding box center [608, 289] width 1216 height 578
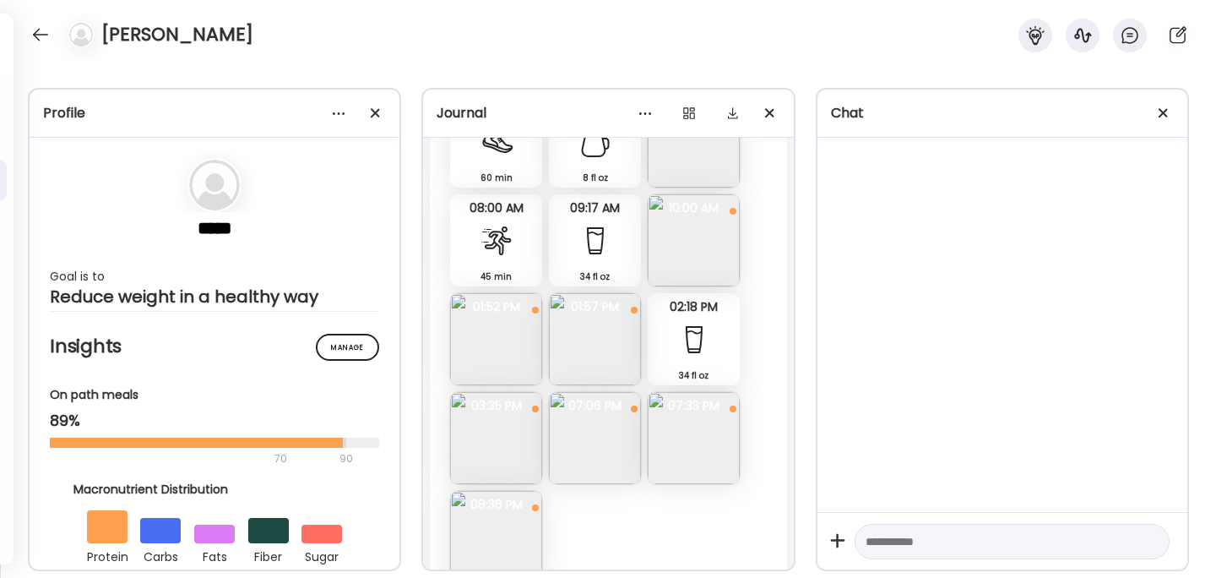
click at [470, 431] on img at bounding box center [496, 438] width 92 height 92
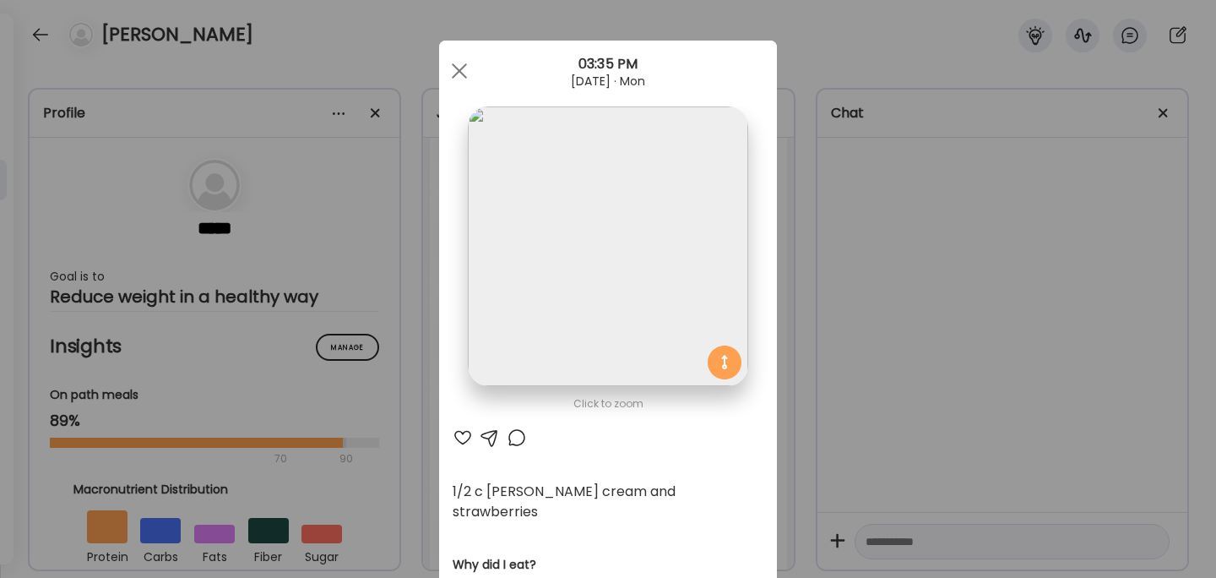
click at [1019, 299] on div "Ate Coach Dashboard Wahoo! It’s official Take a moment to set up your Coach Pro…" at bounding box center [608, 289] width 1216 height 578
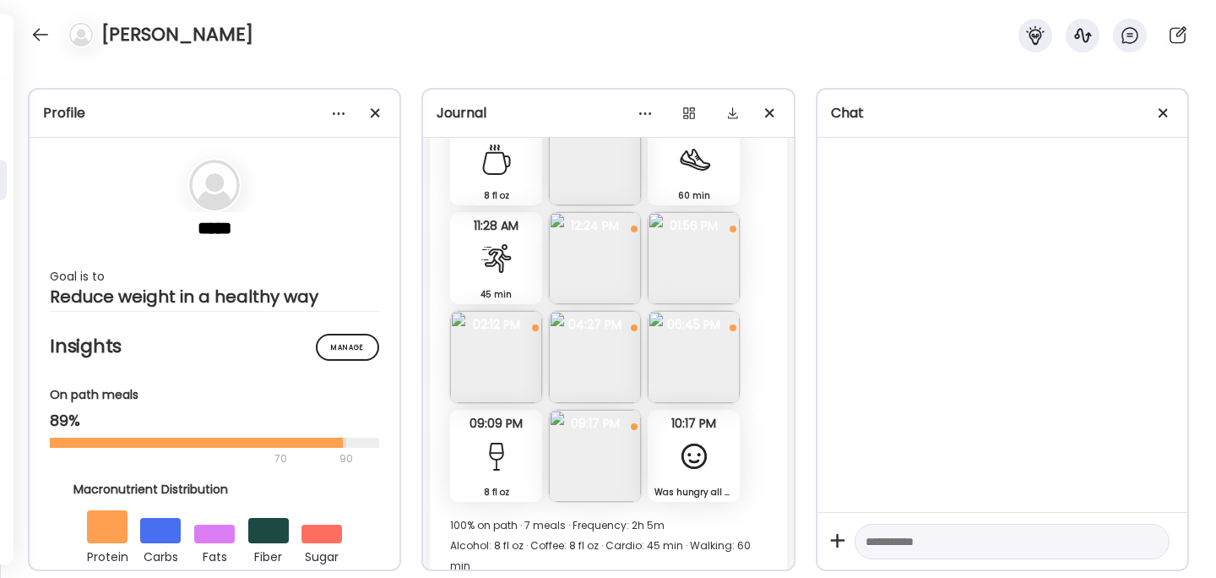
scroll to position [826, 0]
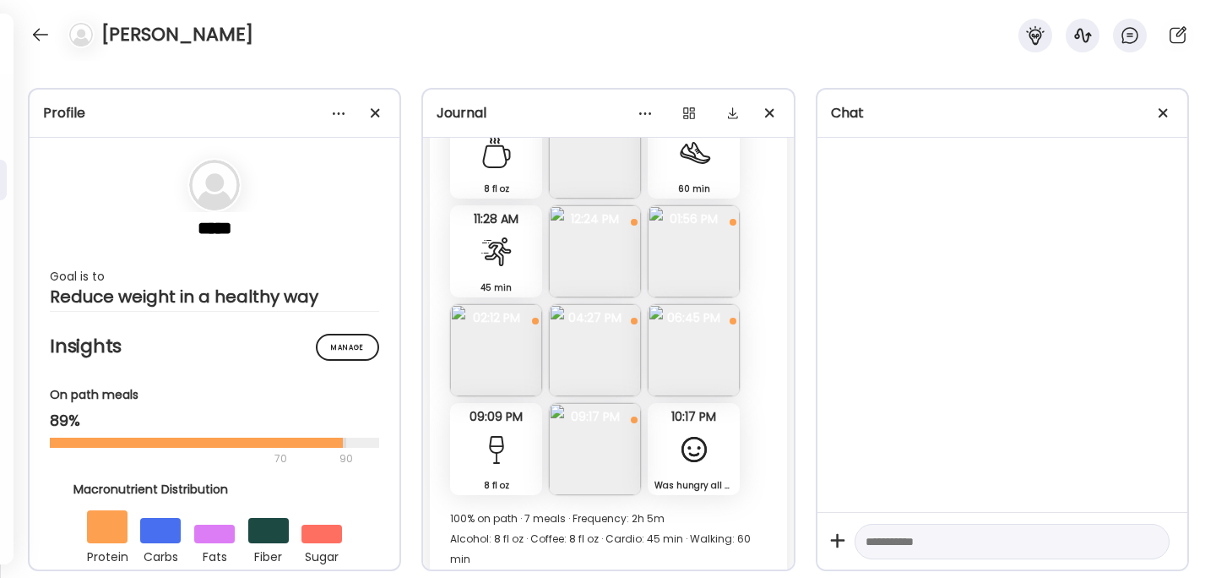
click at [597, 413] on img at bounding box center [595, 449] width 92 height 92
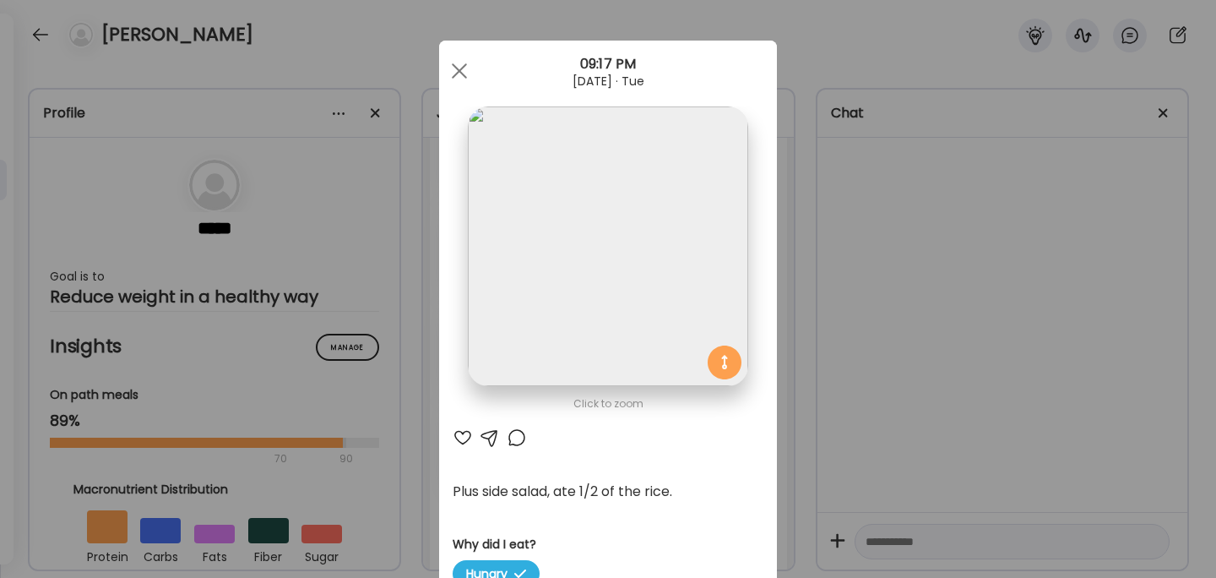
click at [959, 329] on div "Ate Coach Dashboard Wahoo! It’s official Take a moment to set up your Coach Pro…" at bounding box center [608, 289] width 1216 height 578
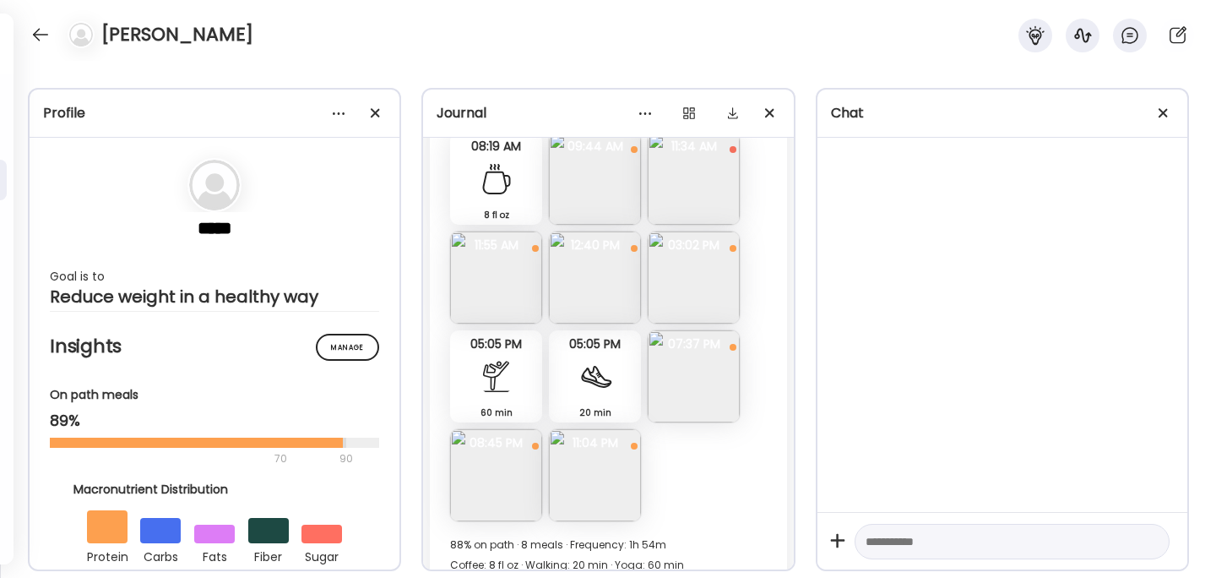
scroll to position [1360, 0]
click at [494, 428] on img at bounding box center [496, 474] width 92 height 92
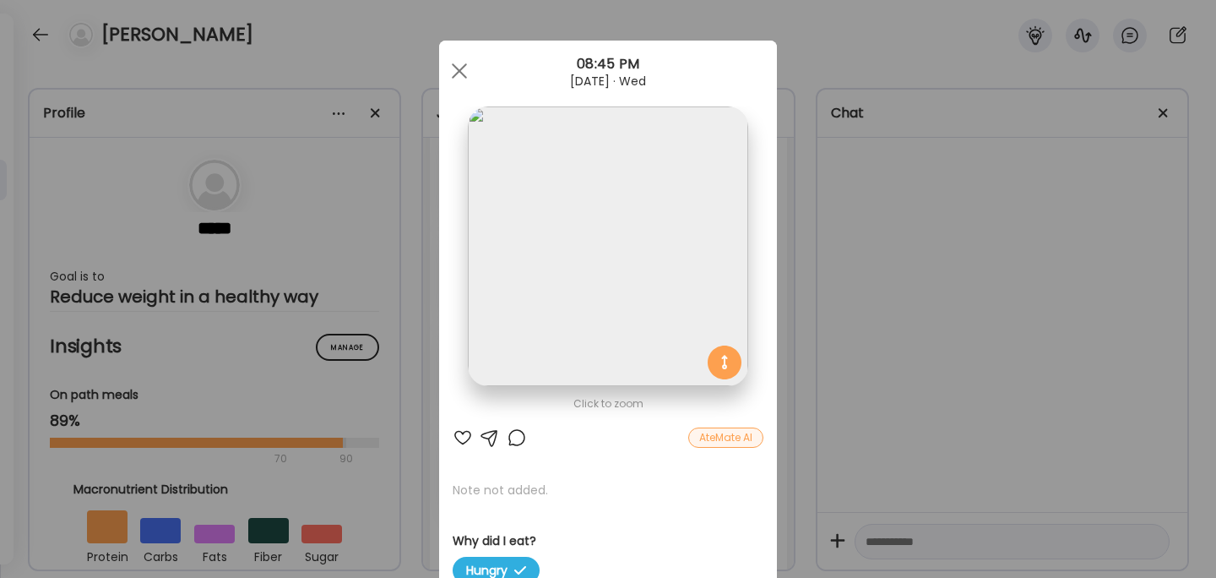
click at [941, 284] on div "Ate Coach Dashboard Wahoo! It’s official Take a moment to set up your Coach Pro…" at bounding box center [608, 289] width 1216 height 578
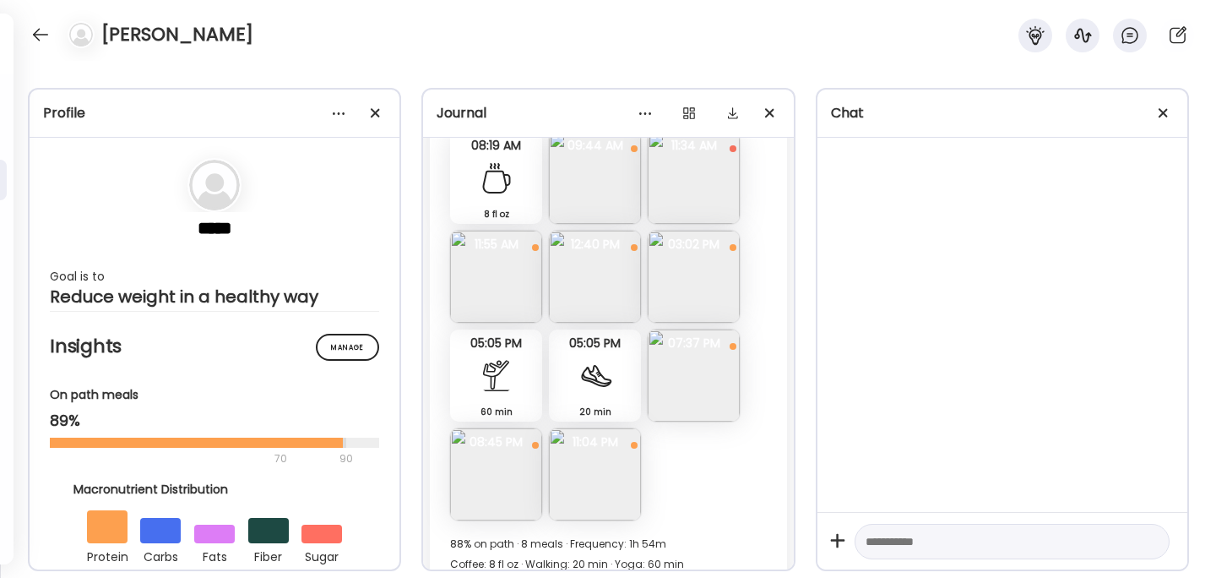
click at [683, 350] on img at bounding box center [694, 375] width 92 height 92
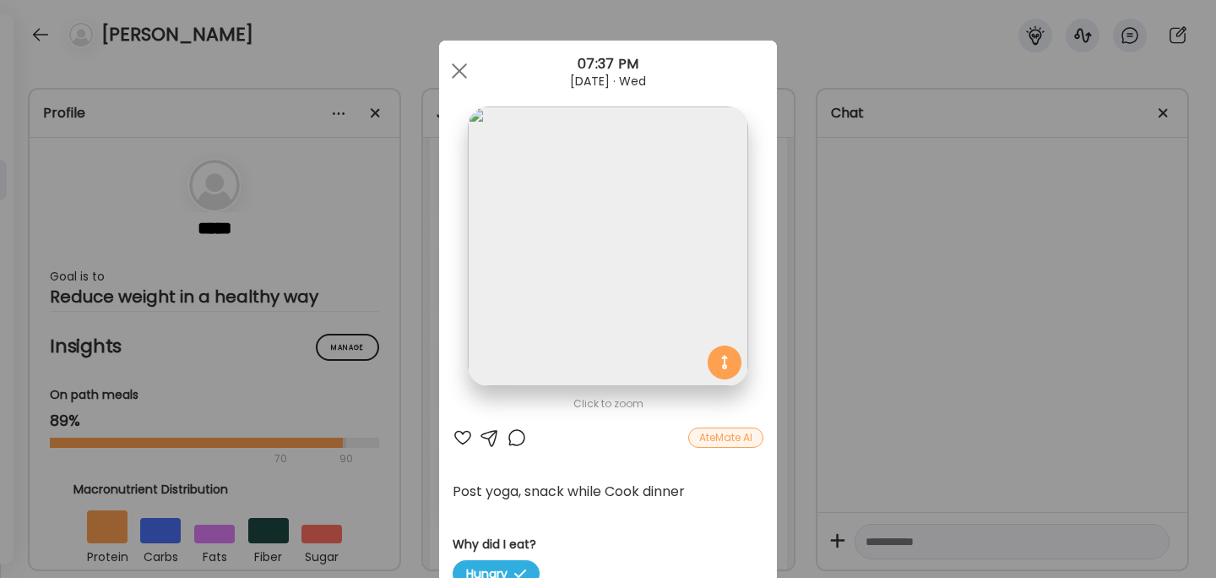
click at [906, 337] on div "Ate Coach Dashboard Wahoo! It’s official Take a moment to set up your Coach Pro…" at bounding box center [608, 289] width 1216 height 578
